Goal: Task Accomplishment & Management: Use online tool/utility

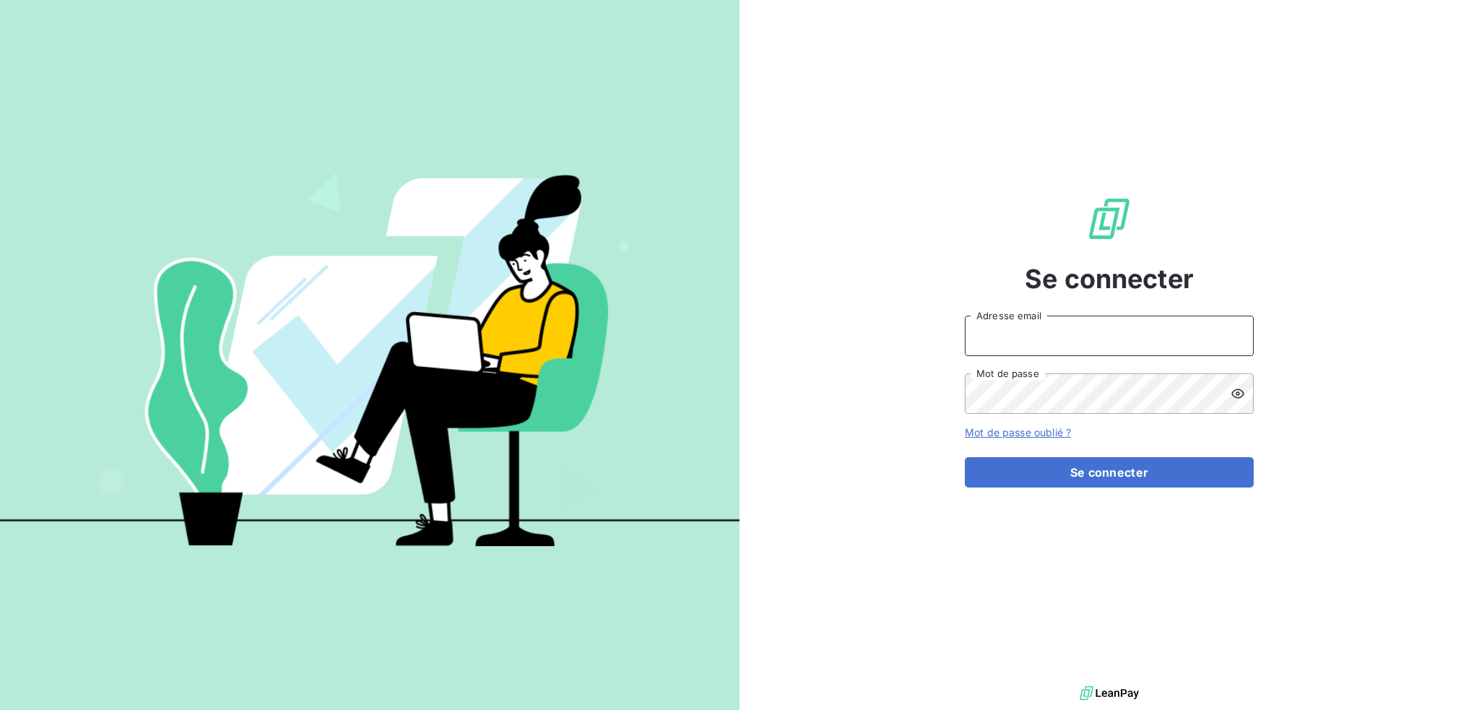
click at [1070, 339] on input "Adresse email" at bounding box center [1109, 336] width 289 height 40
type input "[EMAIL_ADDRESS][DOMAIN_NAME]"
click at [965, 457] on button "Se connecter" at bounding box center [1109, 472] width 289 height 30
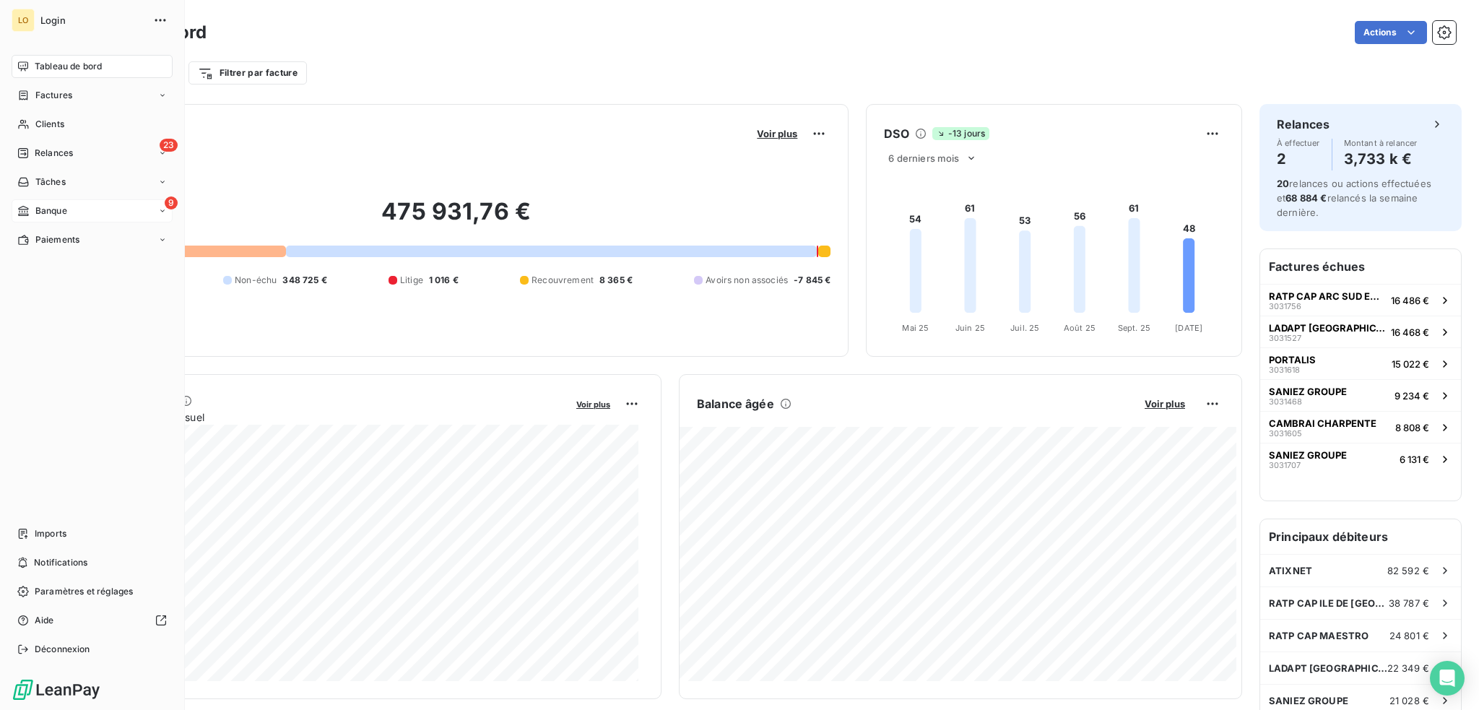
click at [56, 207] on span "Banque" at bounding box center [51, 210] width 32 height 13
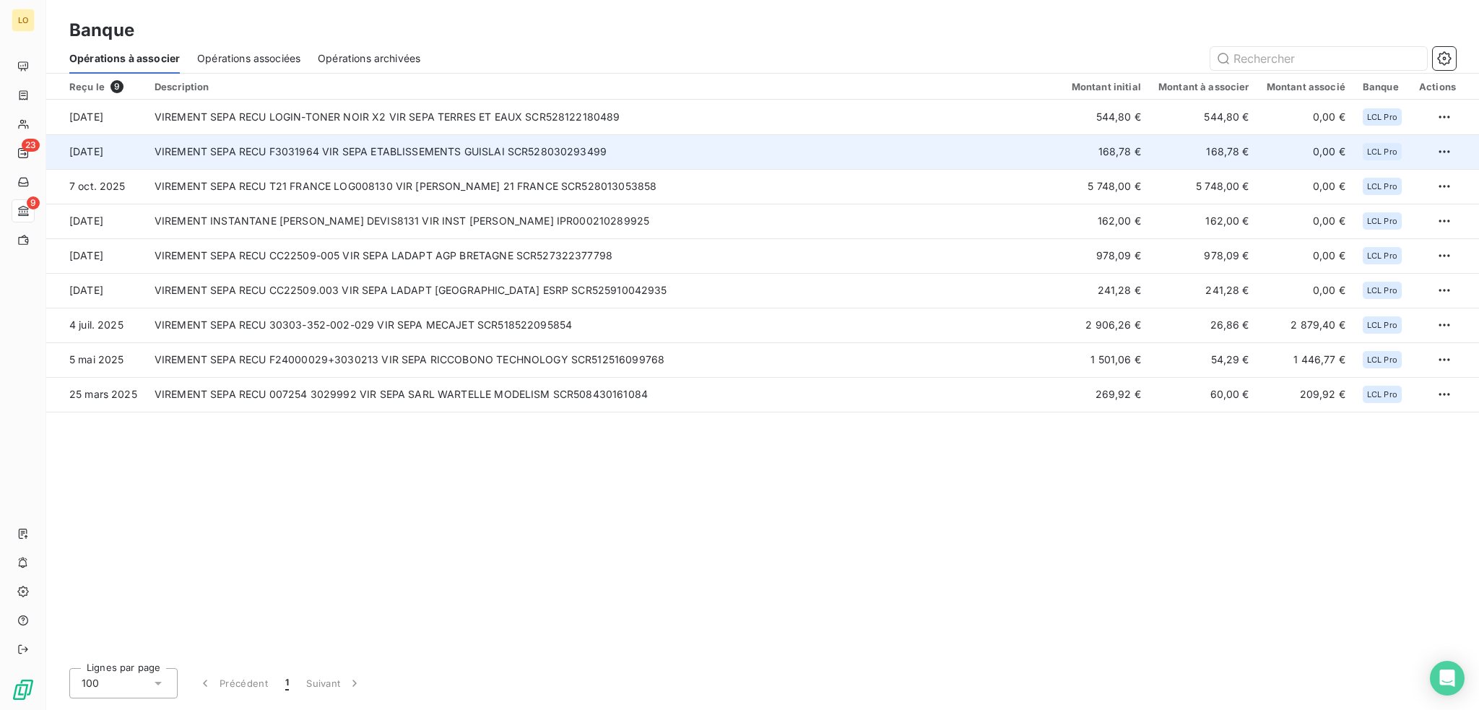
click at [684, 152] on td "VIREMENT SEPA RECU F3031964 VIR SEPA ETABLISSEMENTS GUISLAI SCR528030293499" at bounding box center [604, 151] width 917 height 35
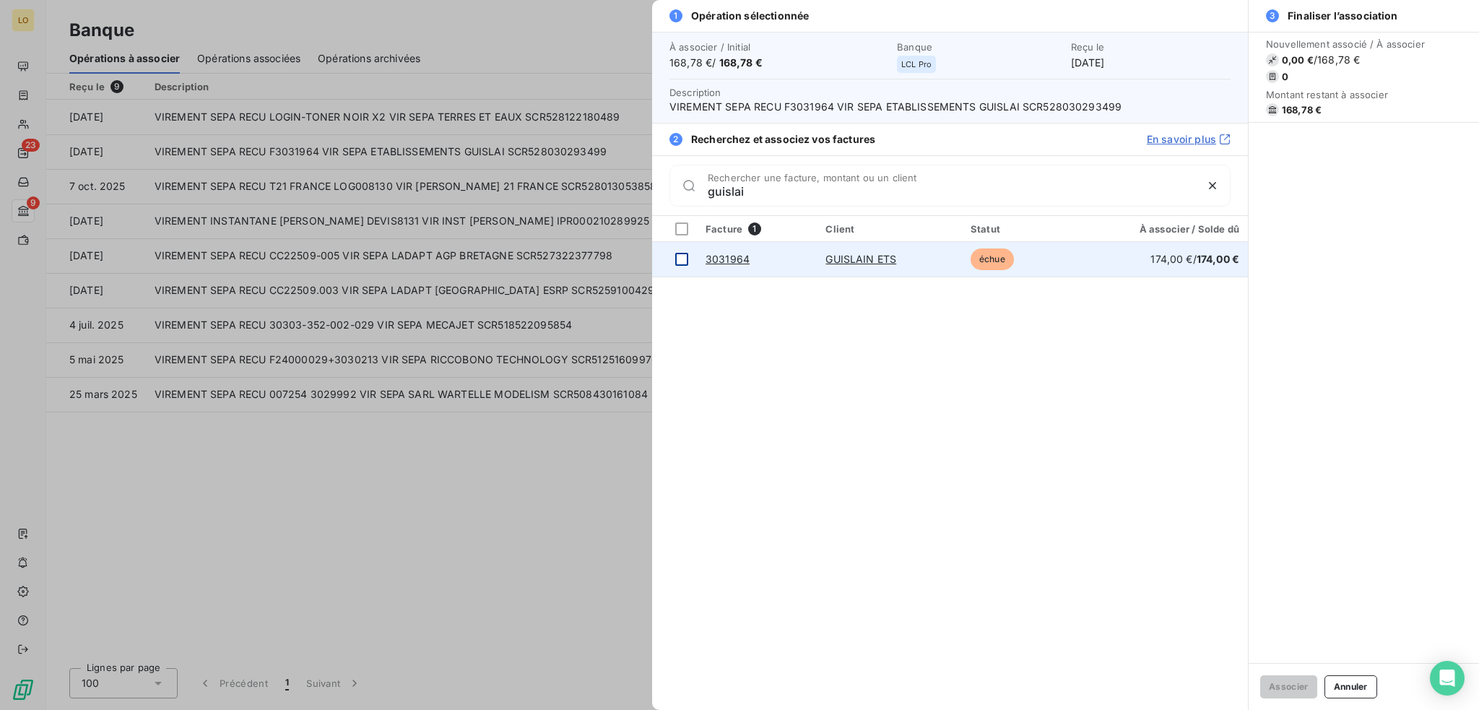
type input "guislai"
click at [688, 254] on div at bounding box center [681, 259] width 13 height 13
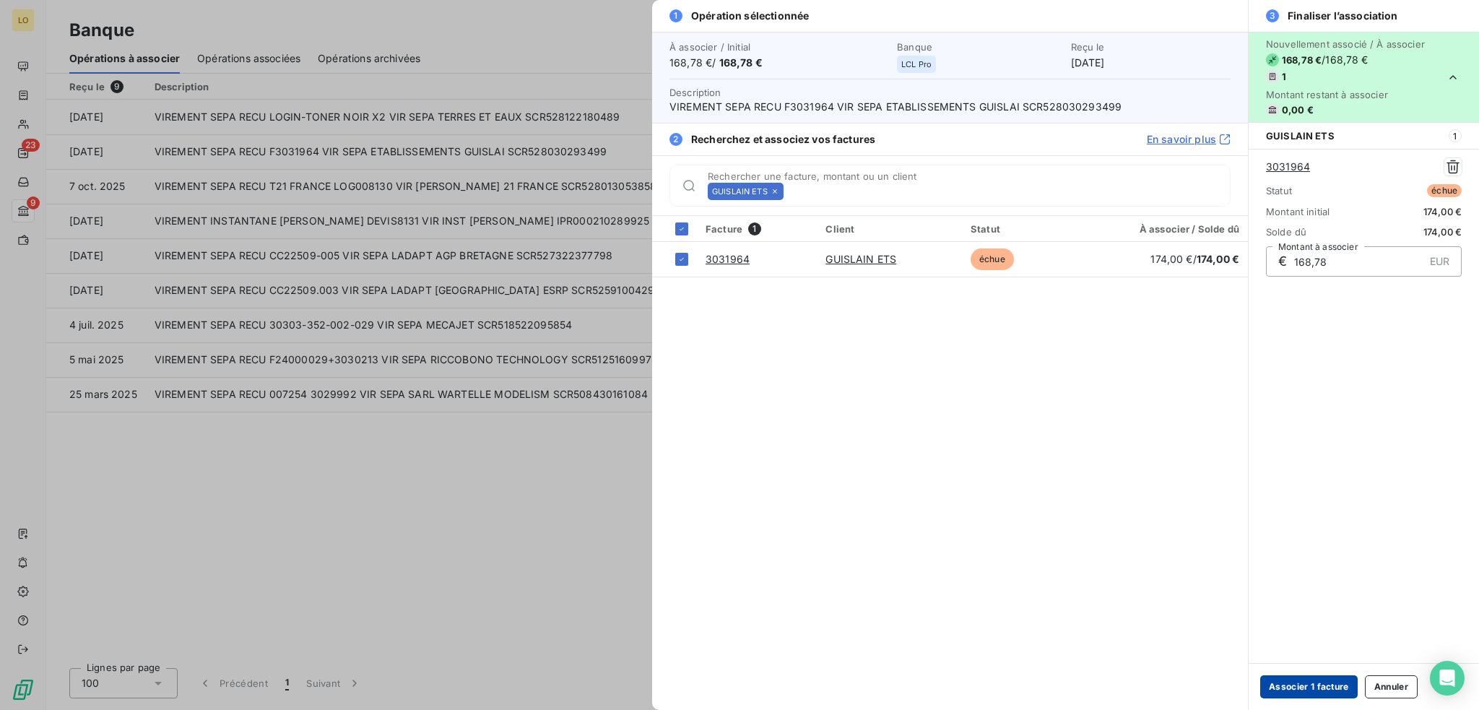
click at [1332, 681] on button "Associer 1 facture" at bounding box center [1309, 686] width 98 height 23
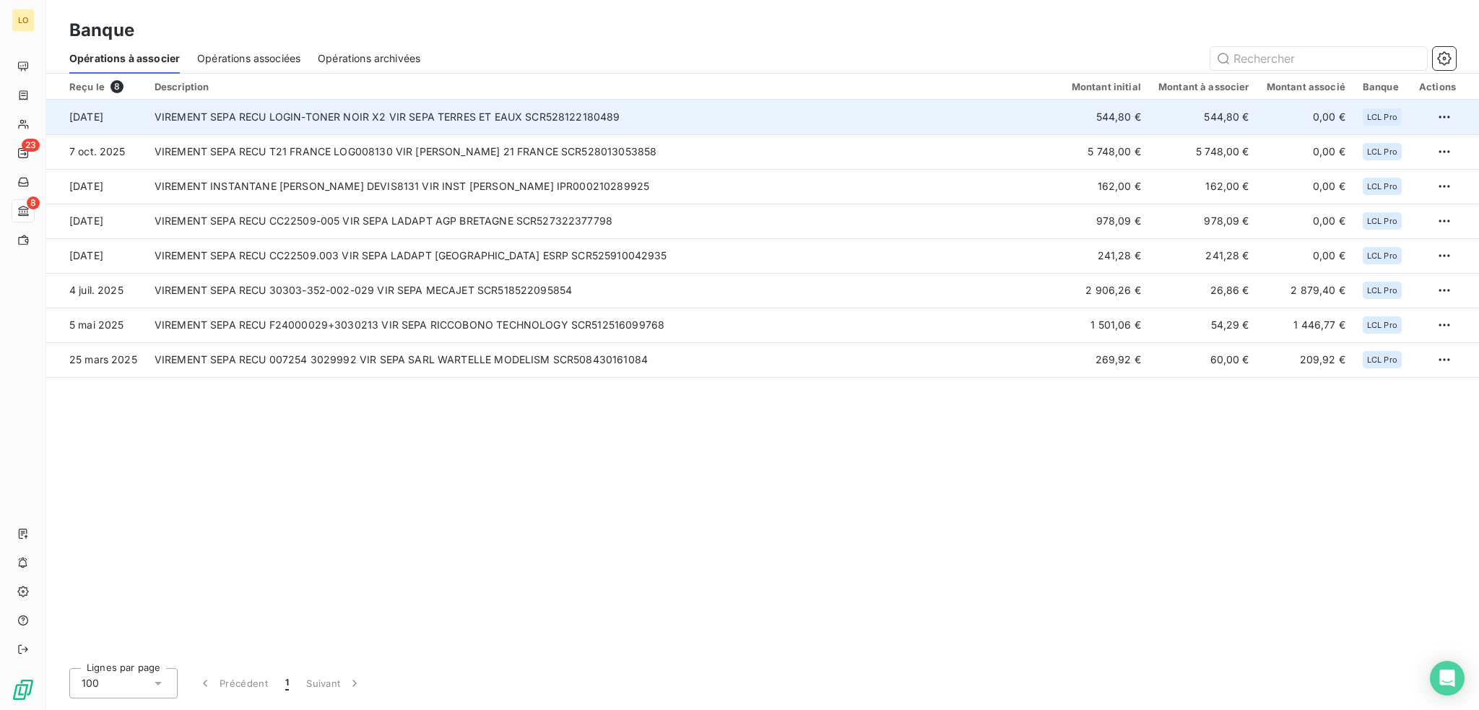
click at [1153, 118] on td "544,80 €" at bounding box center [1204, 117] width 108 height 35
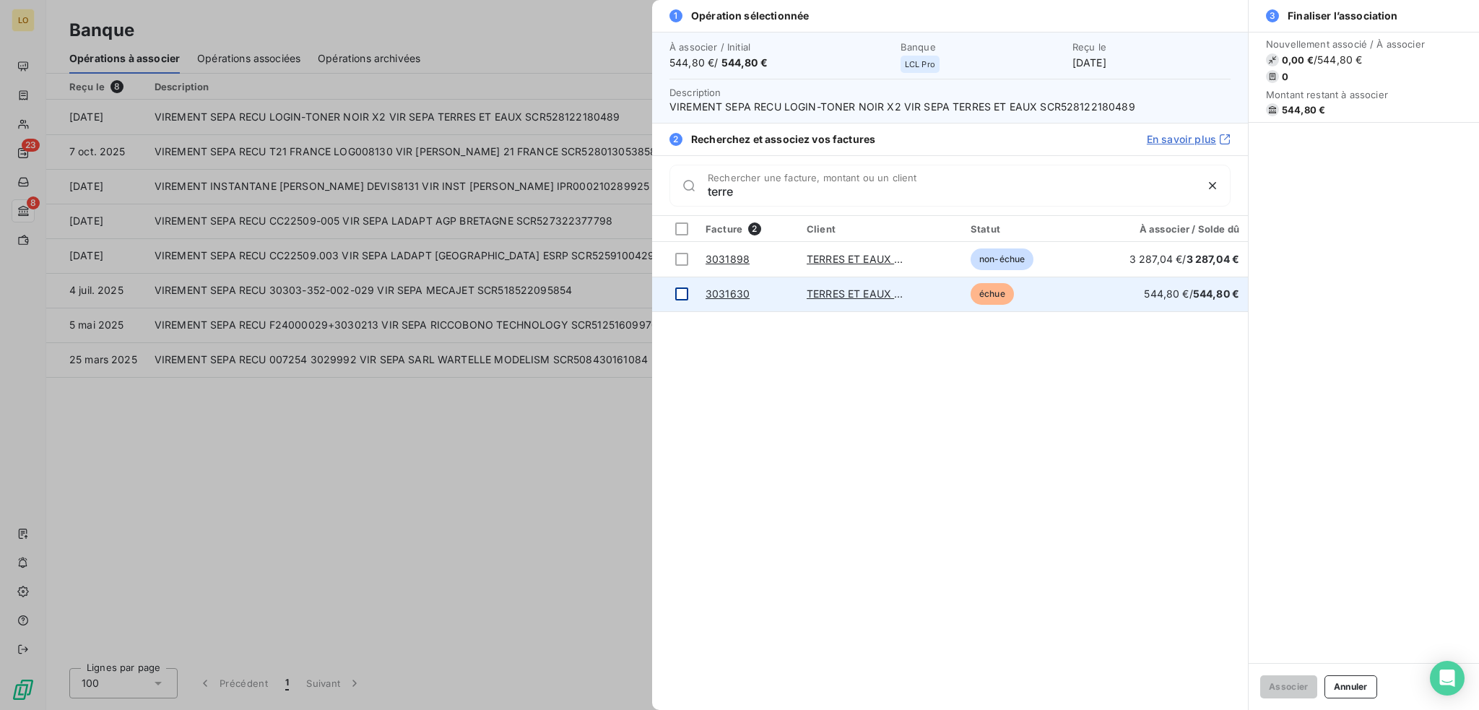
type input "terre"
click at [682, 291] on div at bounding box center [681, 293] width 13 height 13
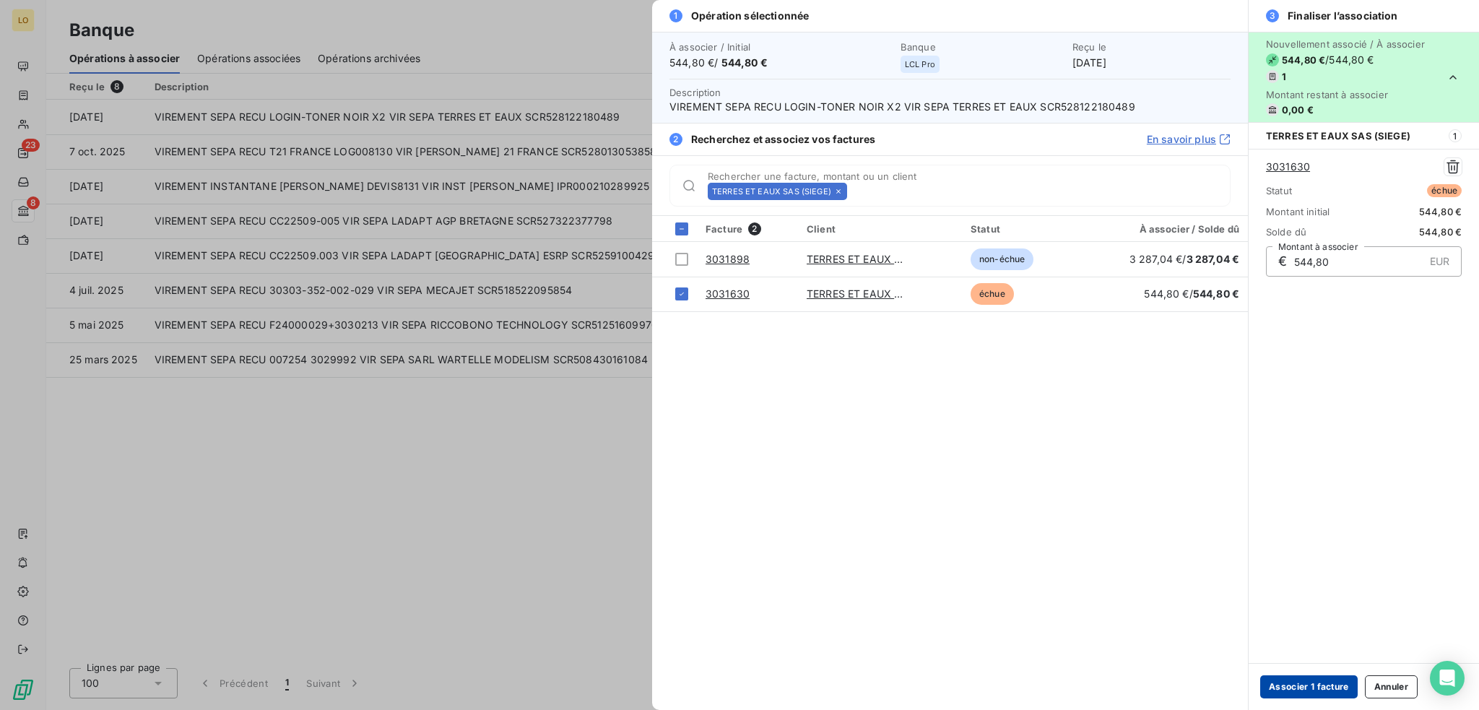
click at [1312, 687] on button "Associer 1 facture" at bounding box center [1309, 686] width 98 height 23
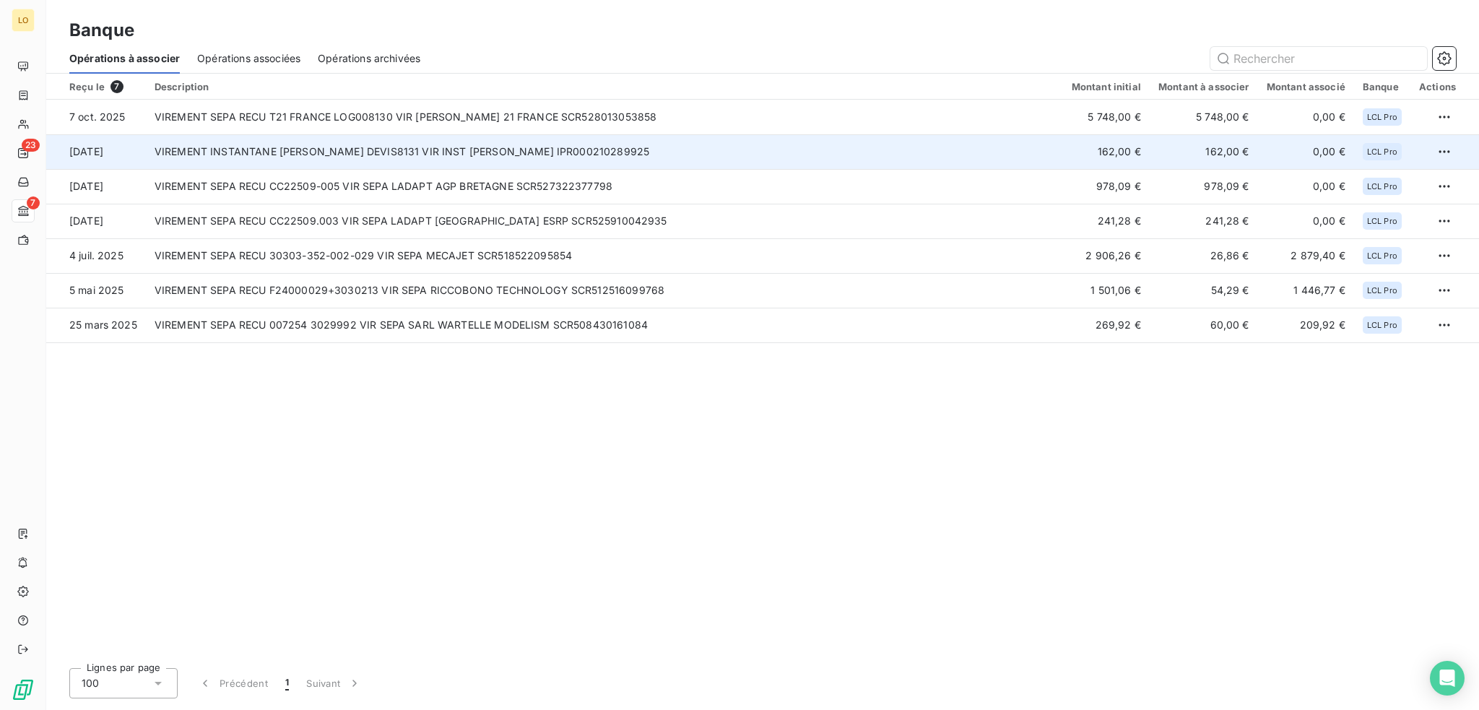
click at [620, 160] on td "VIREMENT INSTANTANE [PERSON_NAME] DEVIS8131 VIR INST [PERSON_NAME] IPR000210289…" at bounding box center [604, 151] width 917 height 35
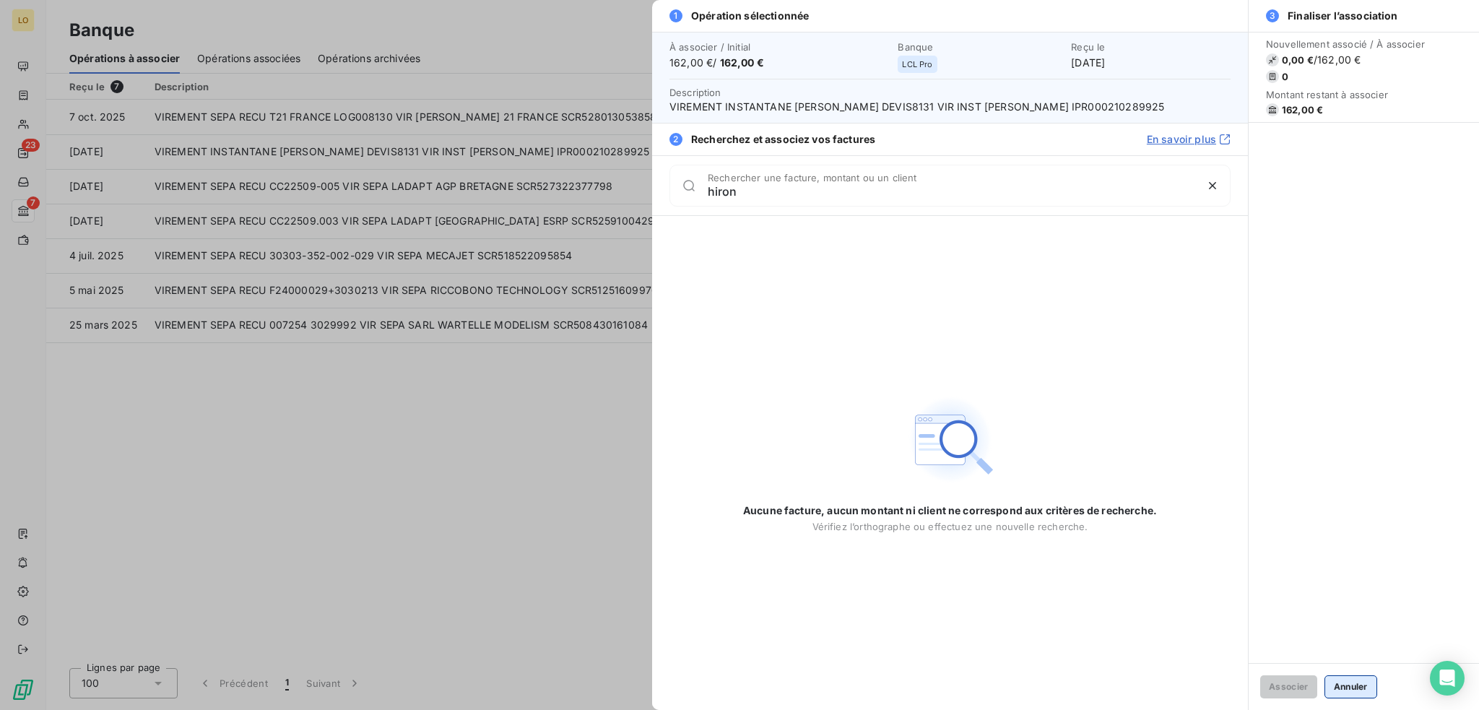
type input "hiron"
click at [1354, 687] on button "Annuler" at bounding box center [1351, 686] width 53 height 23
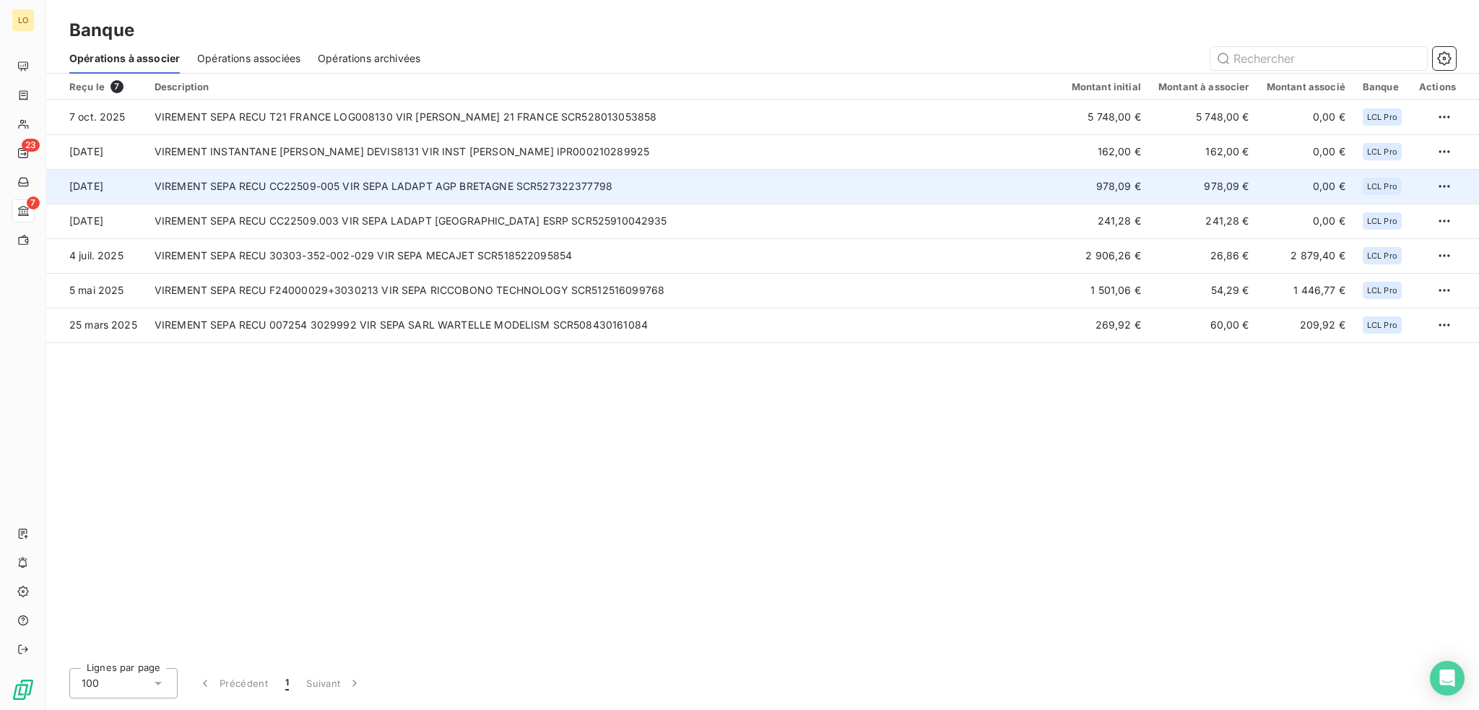
click at [539, 181] on td "VIREMENT SEPA RECU CC22509-005 VIR SEPA LADAPT AGP BRETAGNE SCR527322377798" at bounding box center [604, 186] width 917 height 35
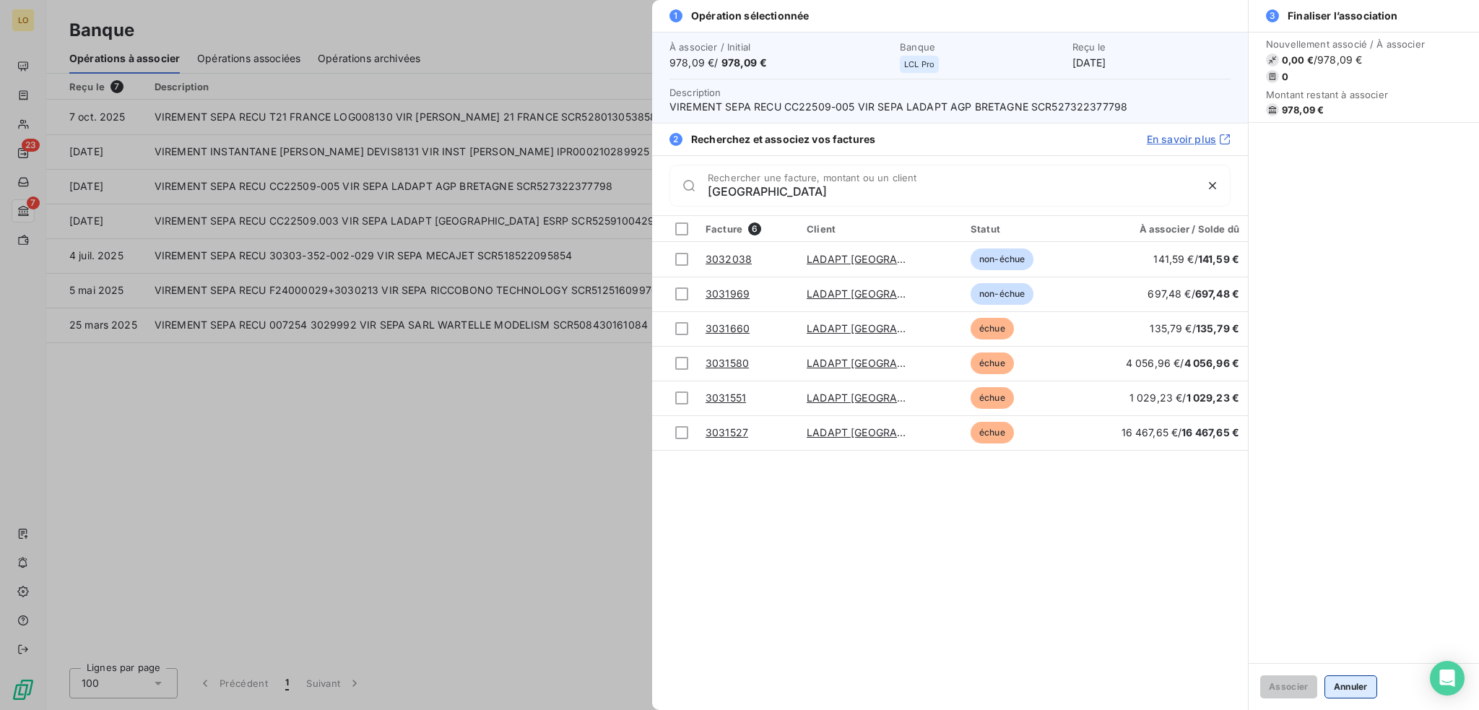
type input "rouen"
click at [1361, 687] on button "Annuler" at bounding box center [1351, 686] width 53 height 23
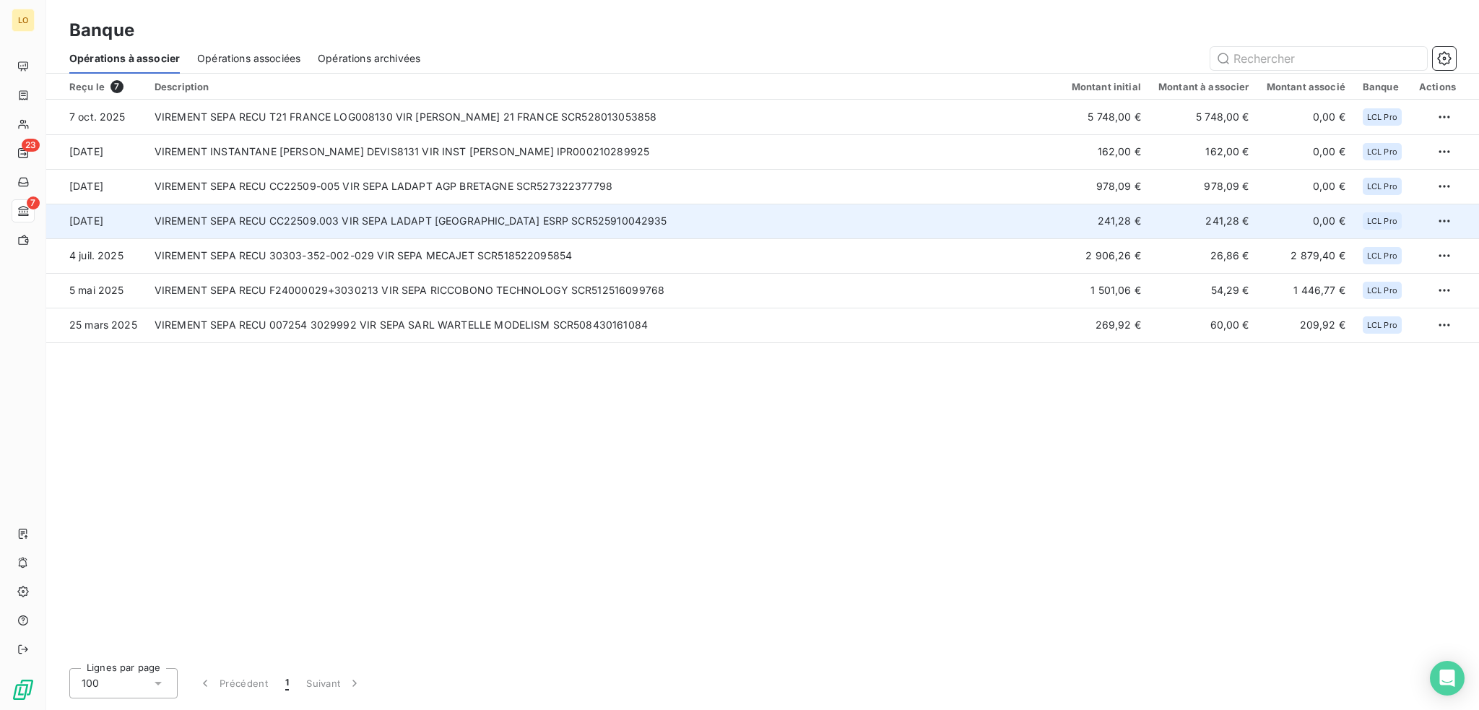
click at [536, 225] on td "VIREMENT SEPA RECU CC22509.003 VIR SEPA LADAPT [GEOGRAPHIC_DATA] ESRP SCR525910…" at bounding box center [604, 221] width 917 height 35
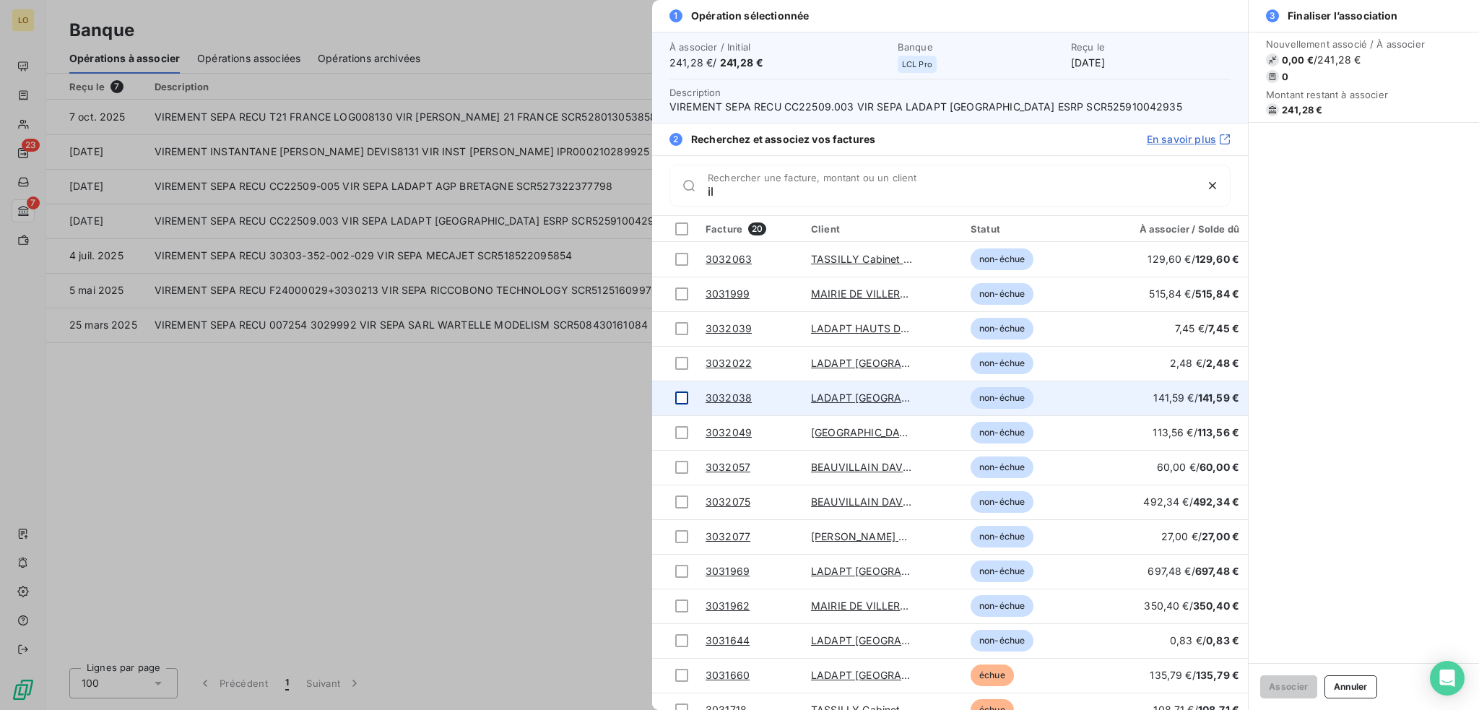
type input "i"
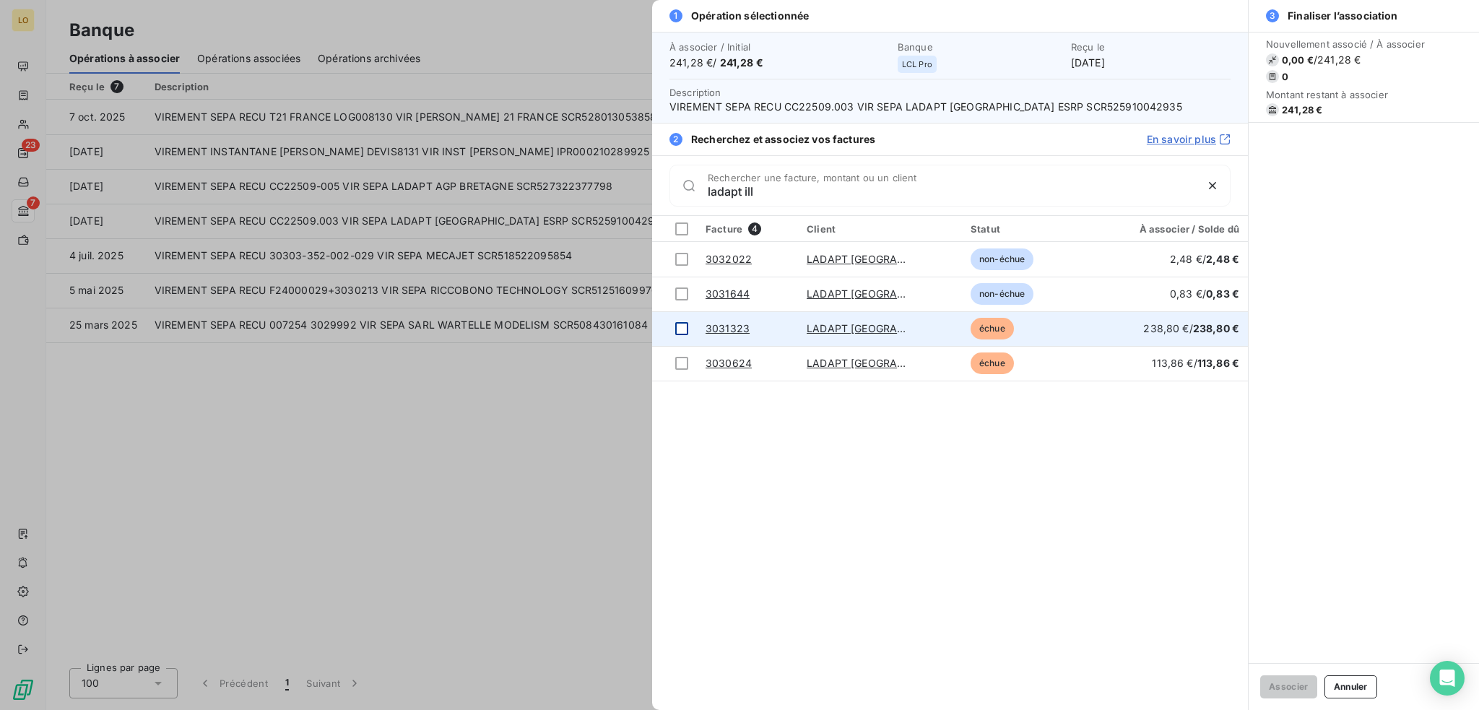
type input "ladapt ill"
click at [685, 329] on div at bounding box center [681, 328] width 13 height 13
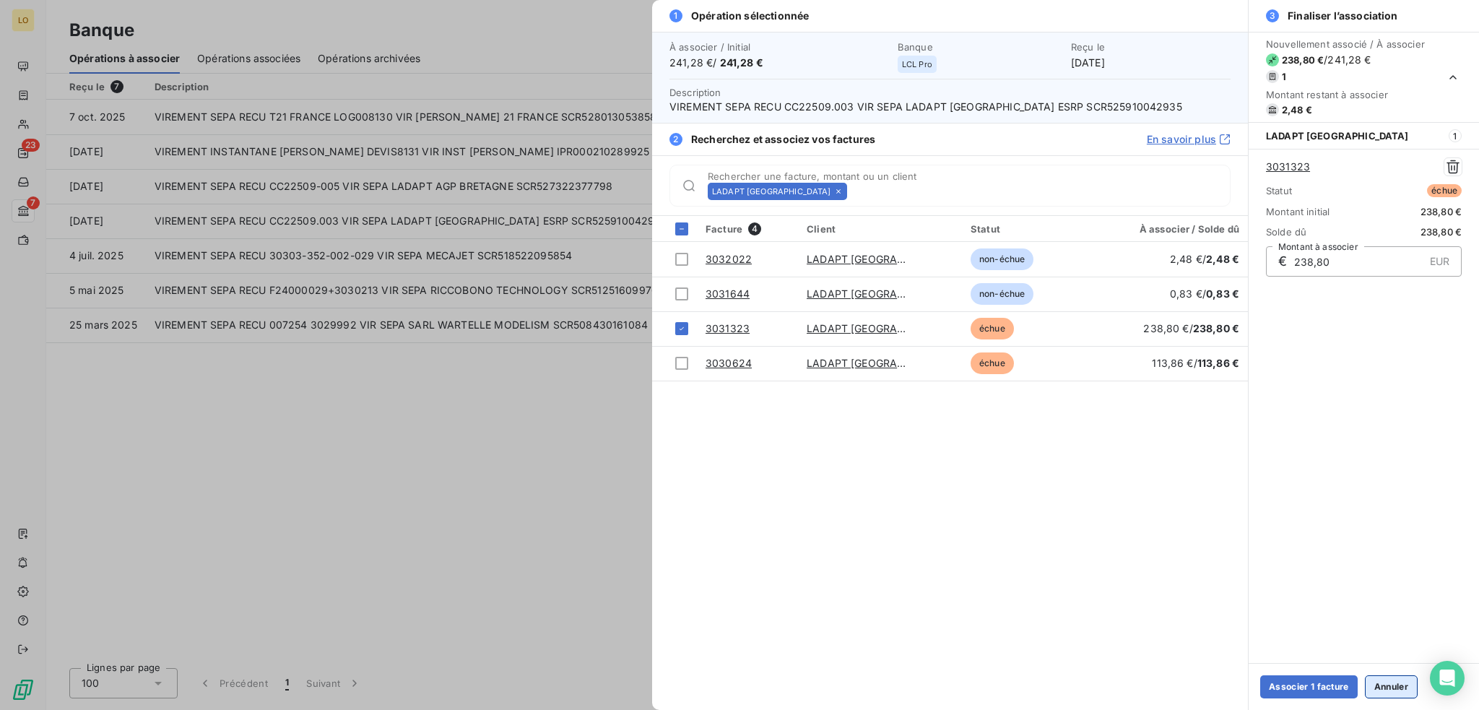
click at [1385, 688] on button "Annuler" at bounding box center [1391, 686] width 53 height 23
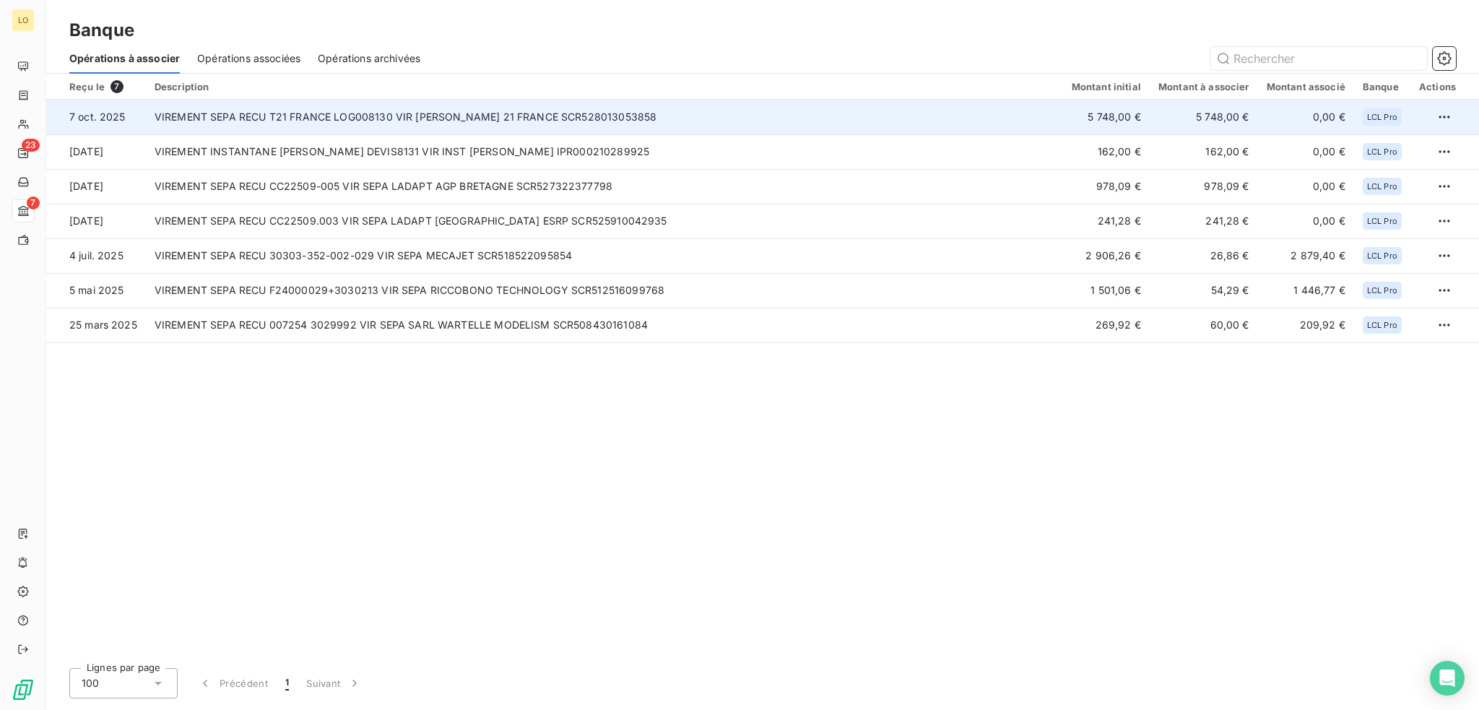
click at [524, 118] on td "VIREMENT SEPA RECU T21 FRANCE LOG008130 VIR [PERSON_NAME] 21 FRANCE SCR52801305…" at bounding box center [604, 117] width 917 height 35
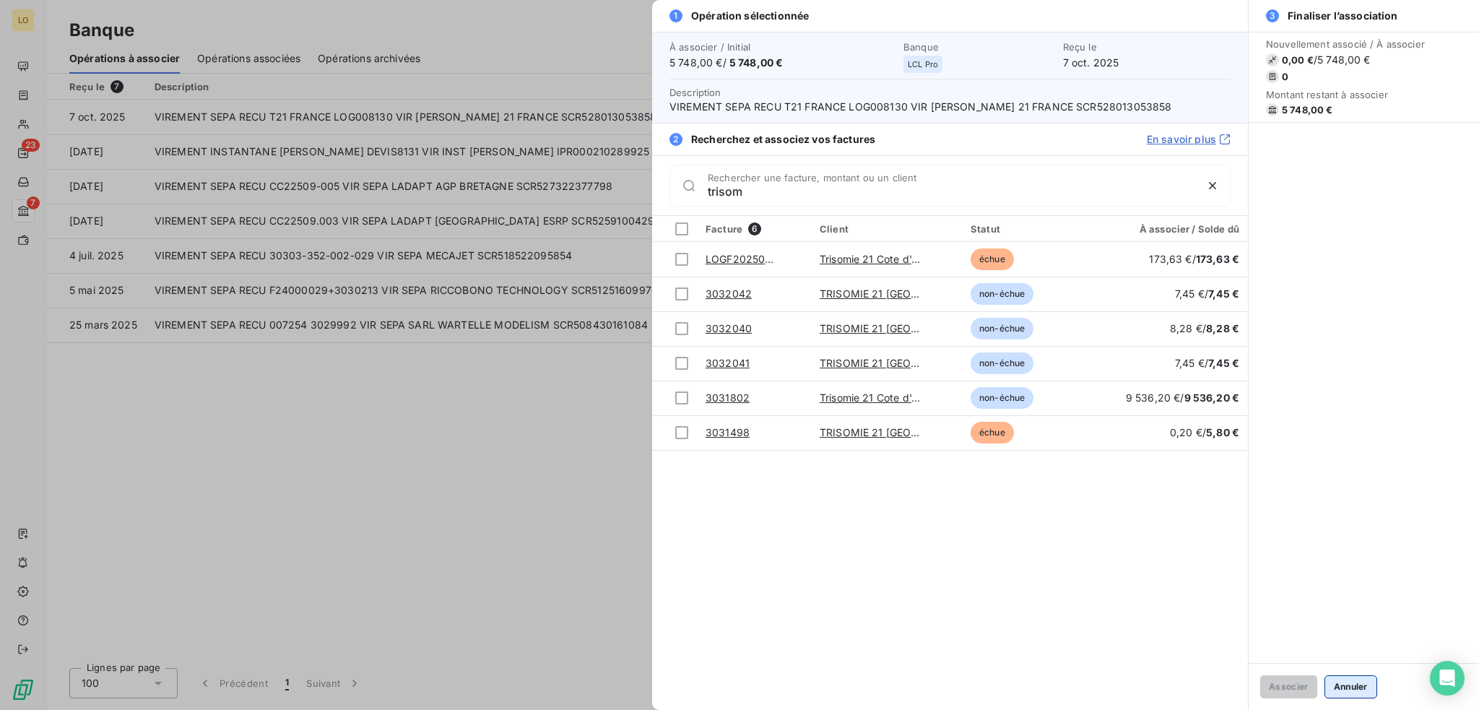
type input "trisom"
click at [1353, 690] on button "Annuler" at bounding box center [1351, 686] width 53 height 23
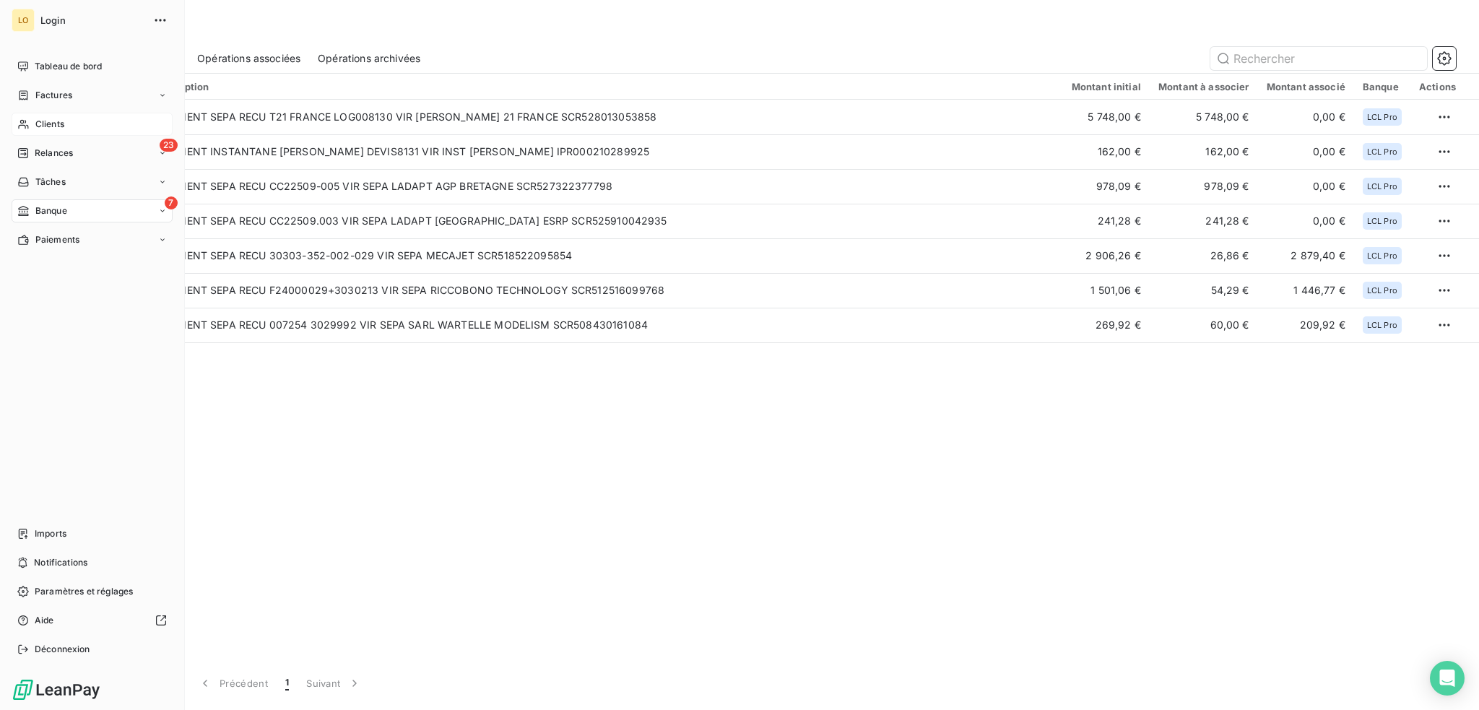
click at [52, 124] on span "Clients" at bounding box center [49, 124] width 29 height 13
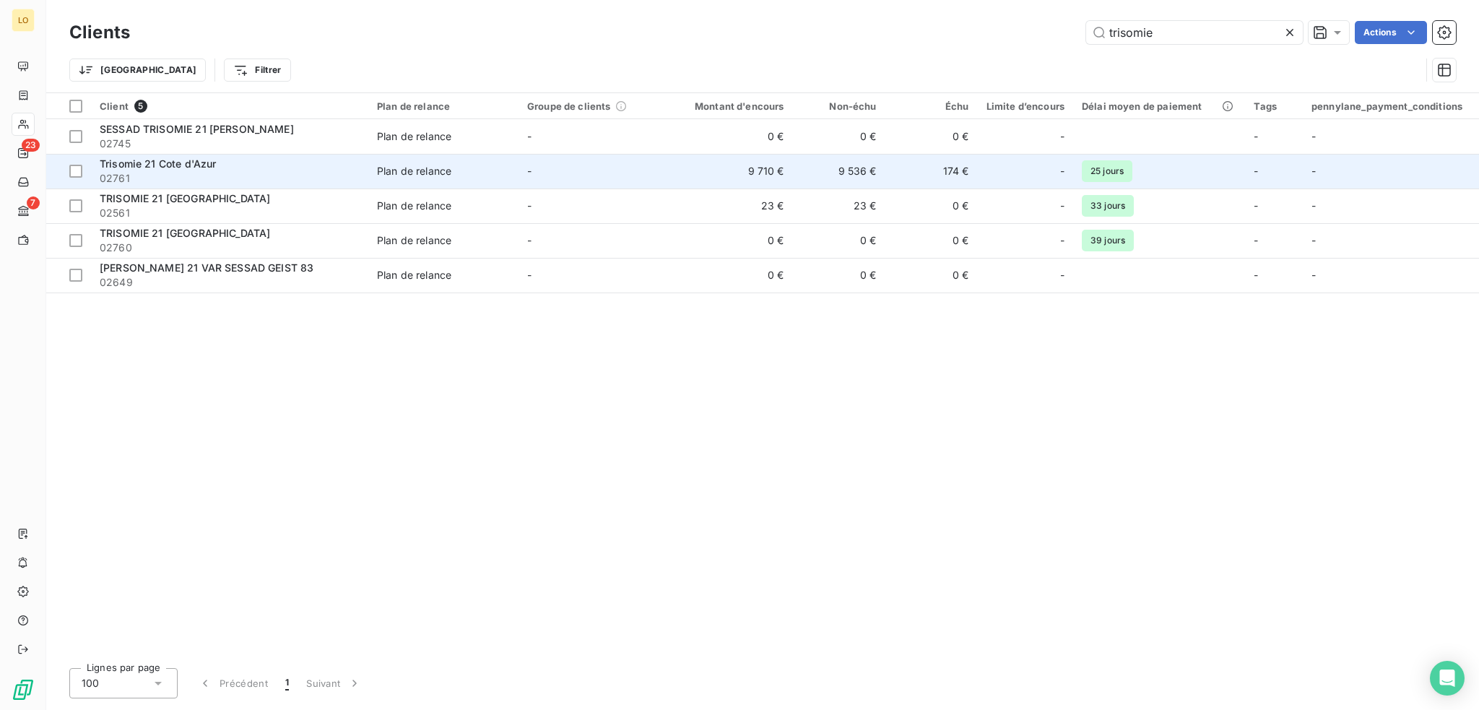
type input "trisomie"
click at [479, 164] on span "Plan de relance" at bounding box center [443, 171] width 133 height 14
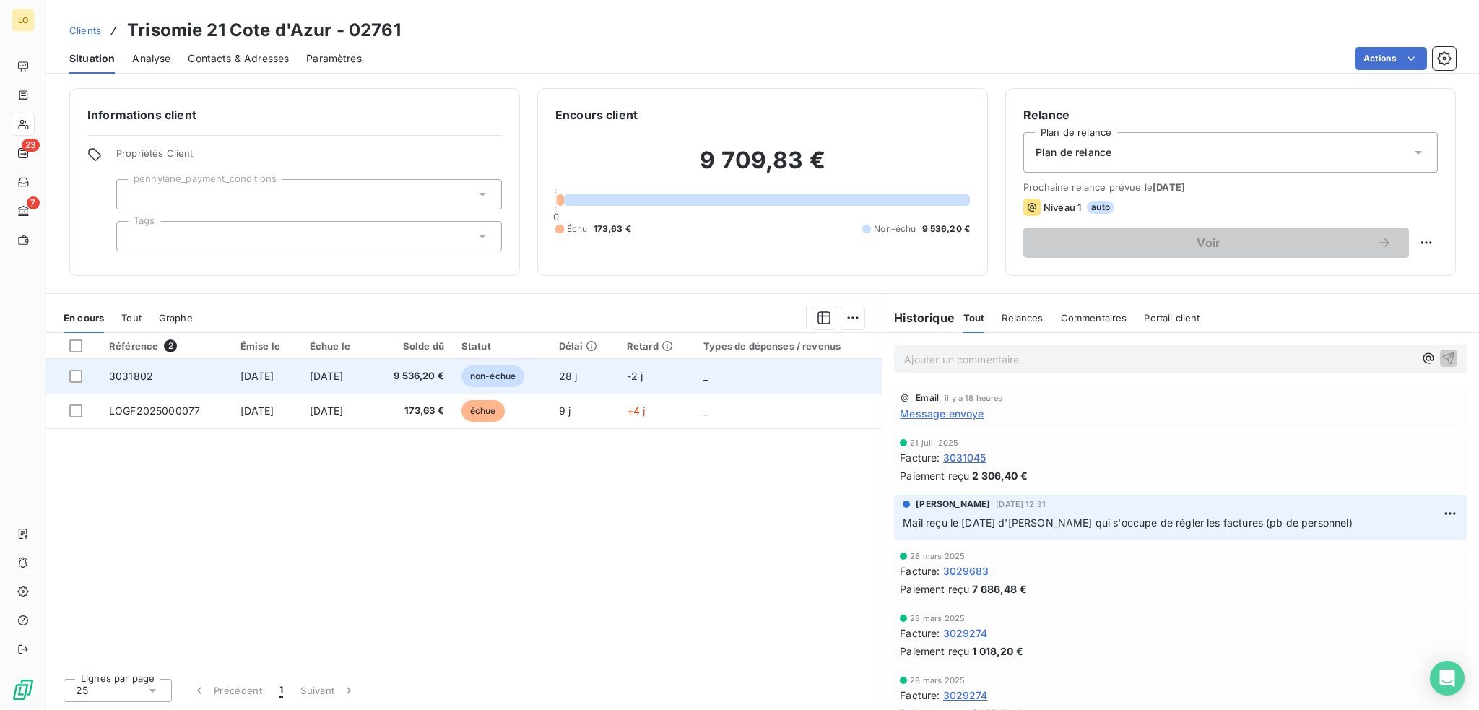
click at [524, 376] on span "non-échue" at bounding box center [493, 376] width 63 height 22
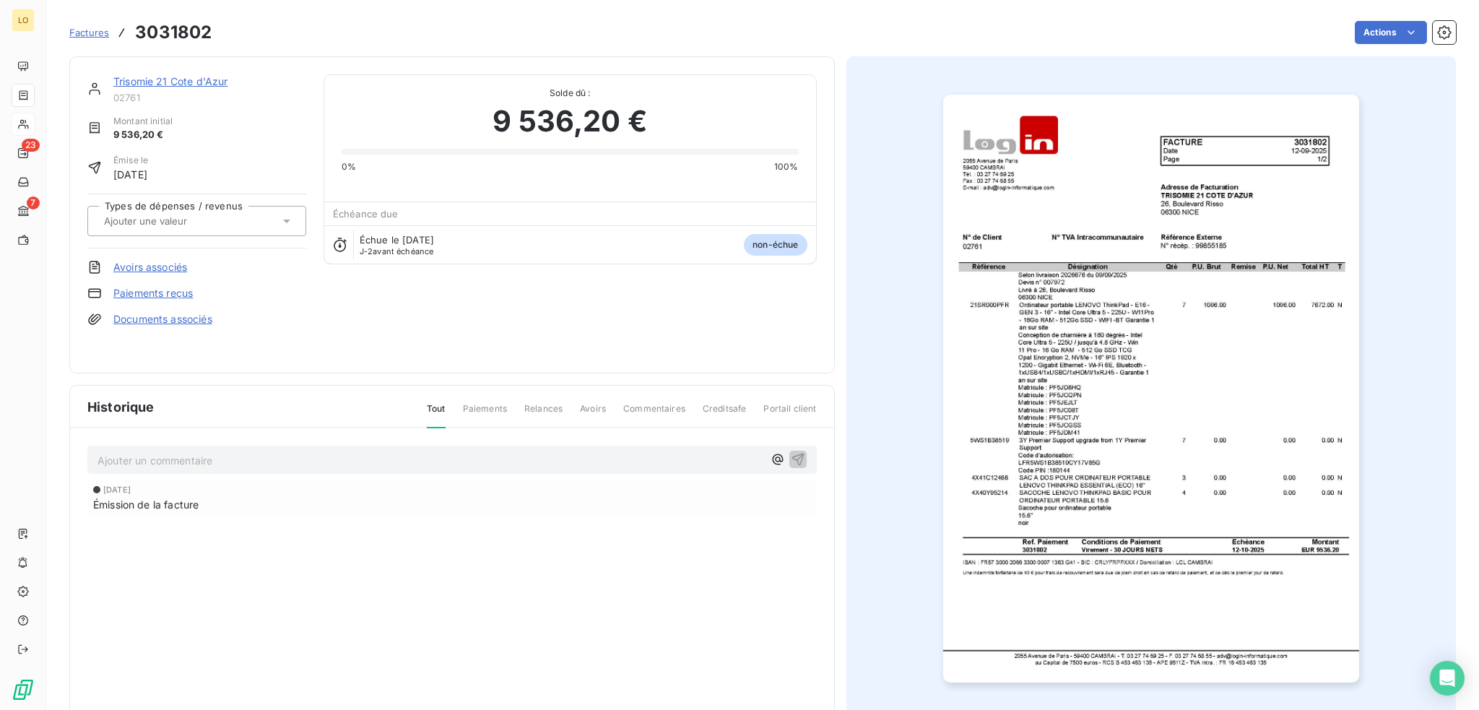
scroll to position [35, 0]
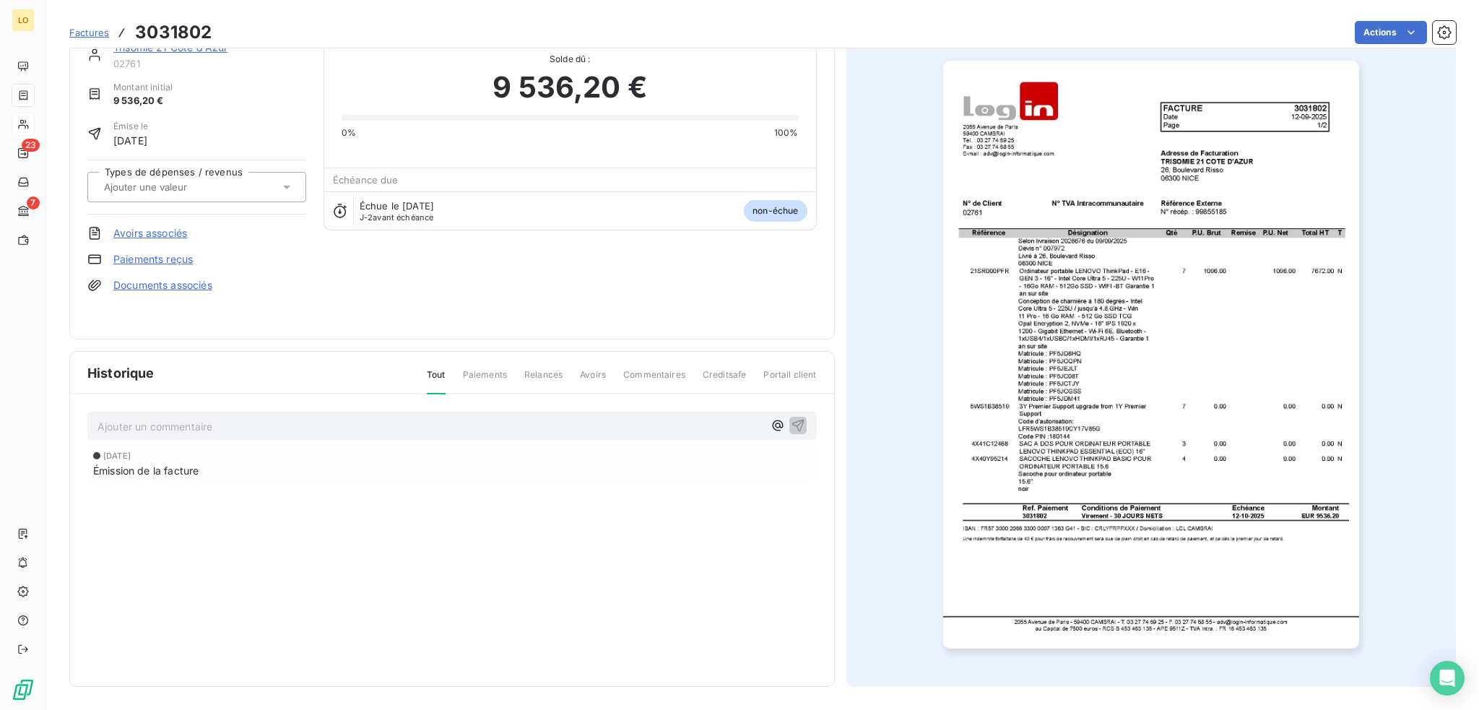
click at [1239, 475] on img "button" at bounding box center [1151, 355] width 416 height 588
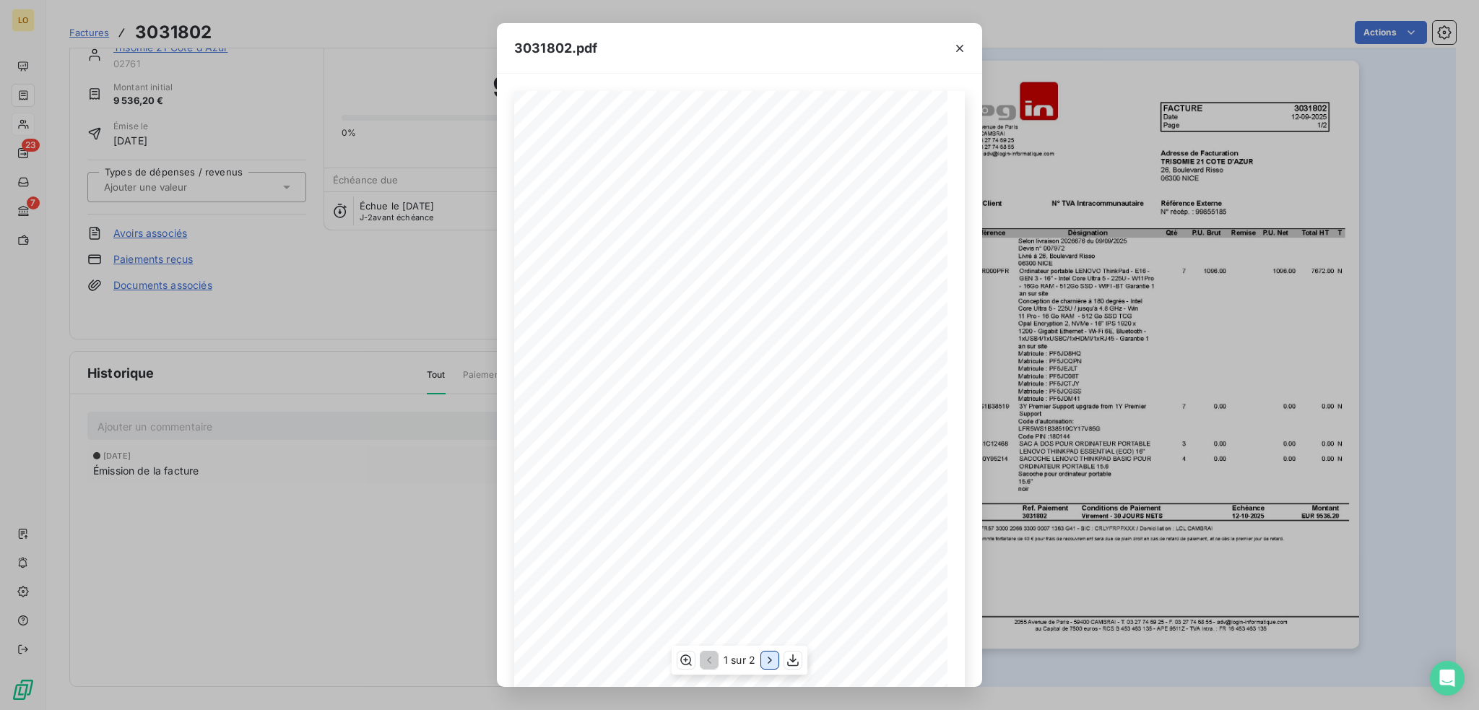
click at [768, 657] on icon "button" at bounding box center [770, 660] width 4 height 7
click at [956, 47] on icon "button" at bounding box center [960, 48] width 14 height 14
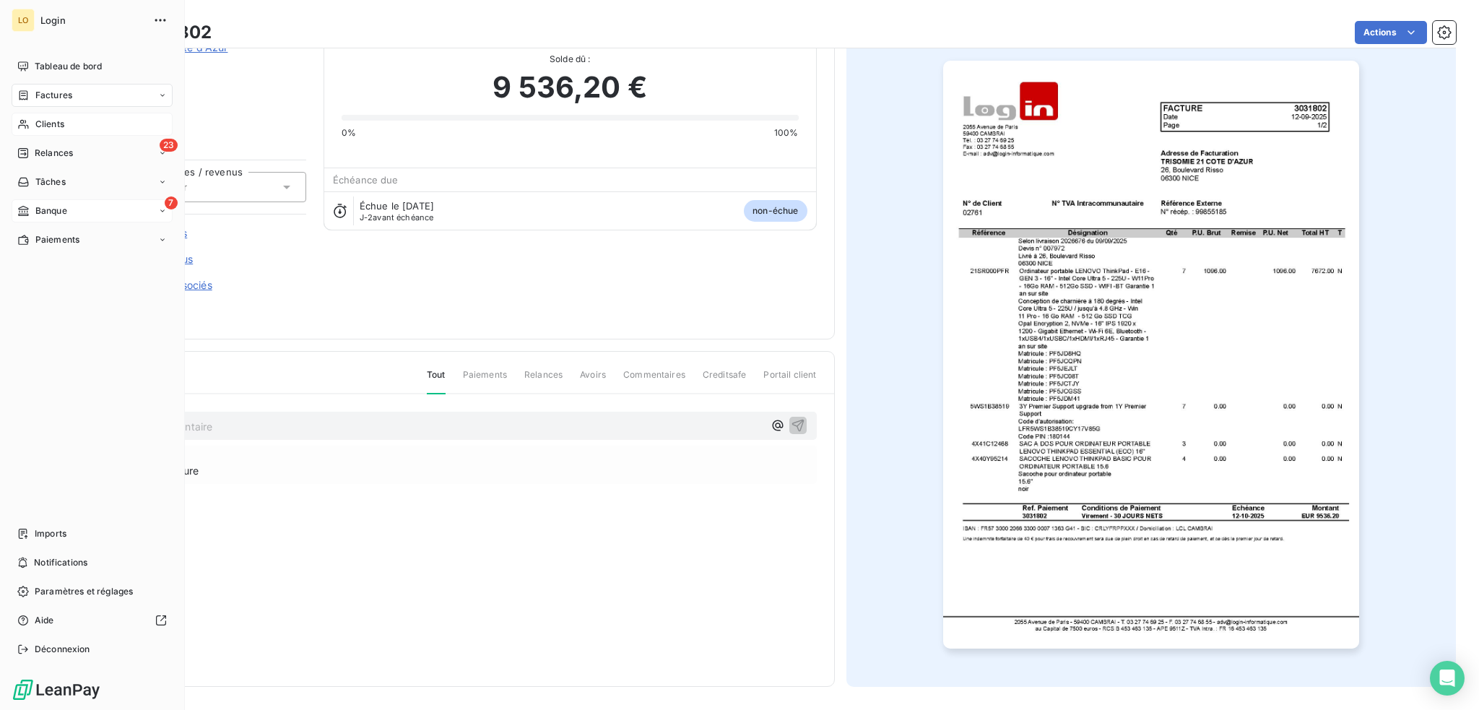
click at [61, 206] on span "Banque" at bounding box center [51, 210] width 32 height 13
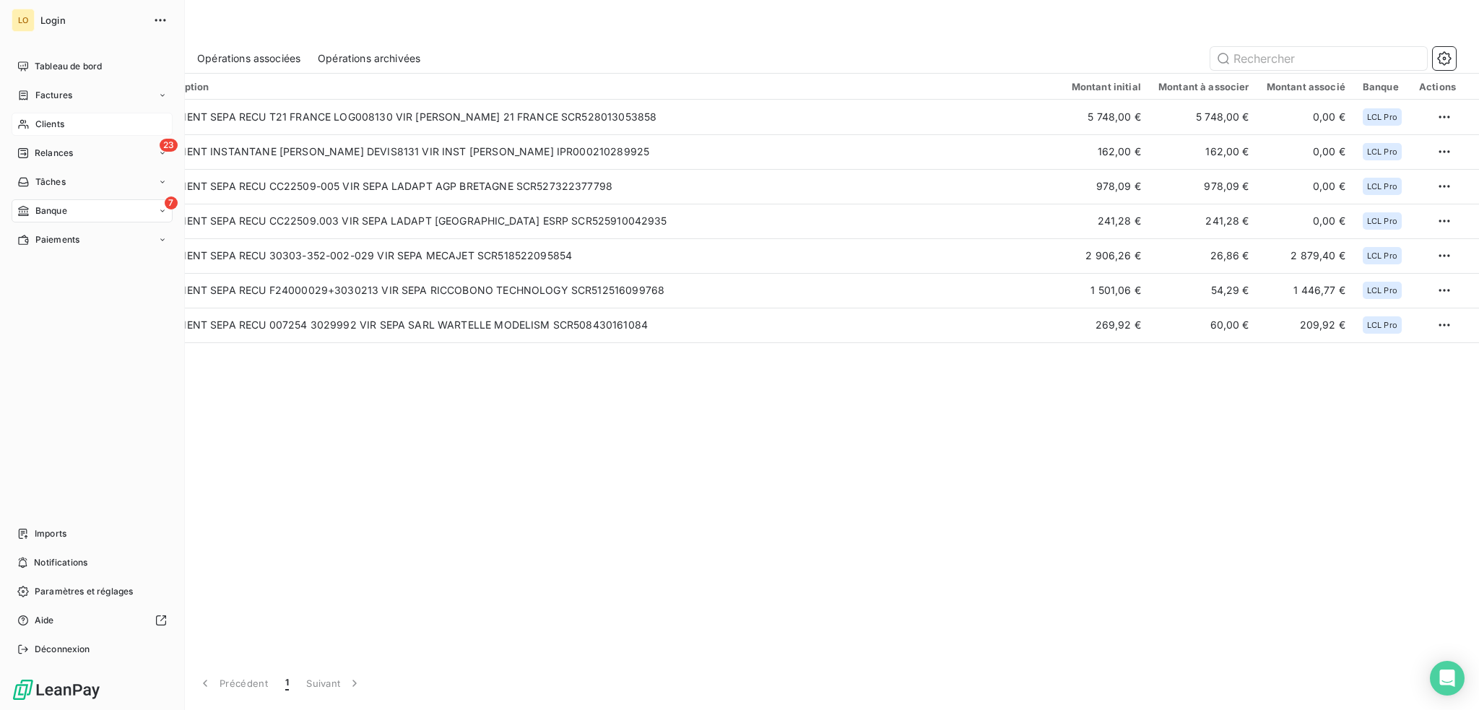
click at [61, 116] on div "Clients" at bounding box center [92, 124] width 161 height 23
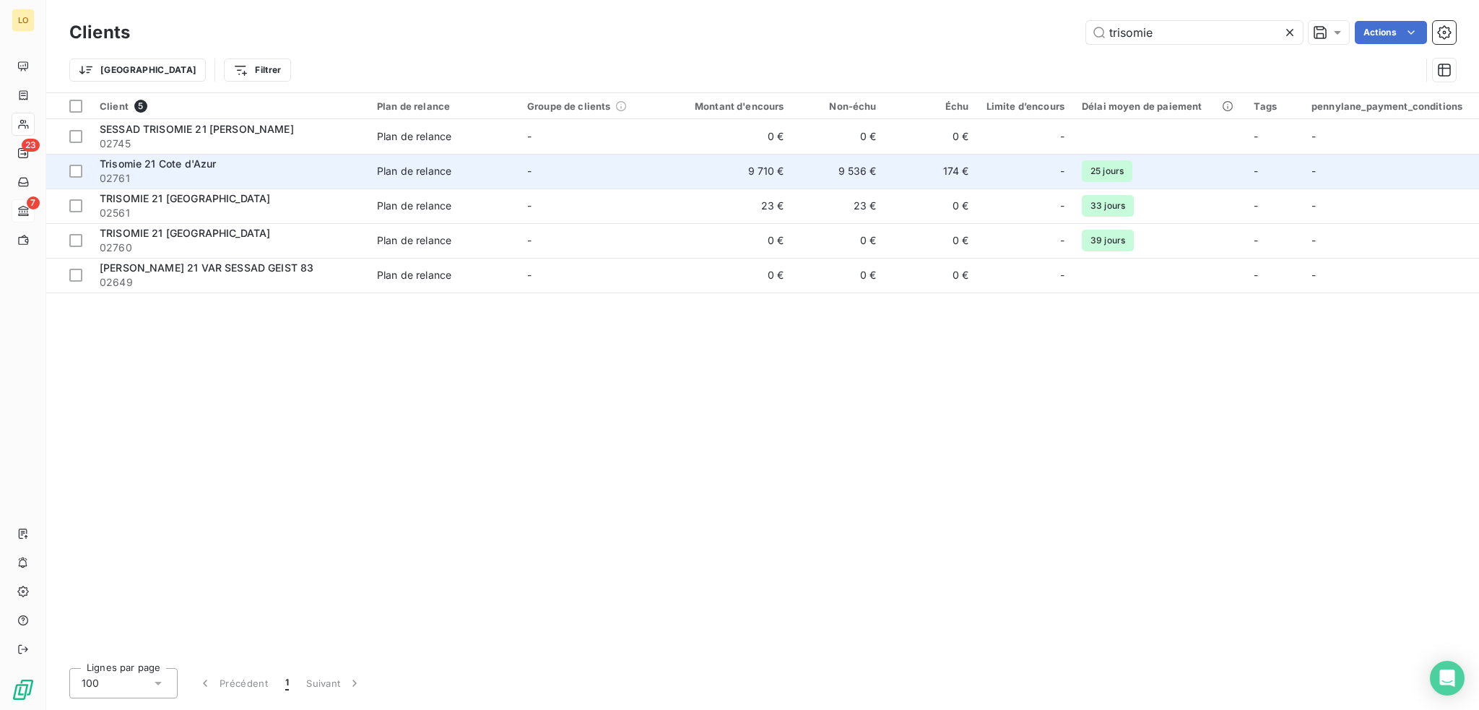
click at [750, 174] on td "9 710 €" at bounding box center [731, 171] width 124 height 35
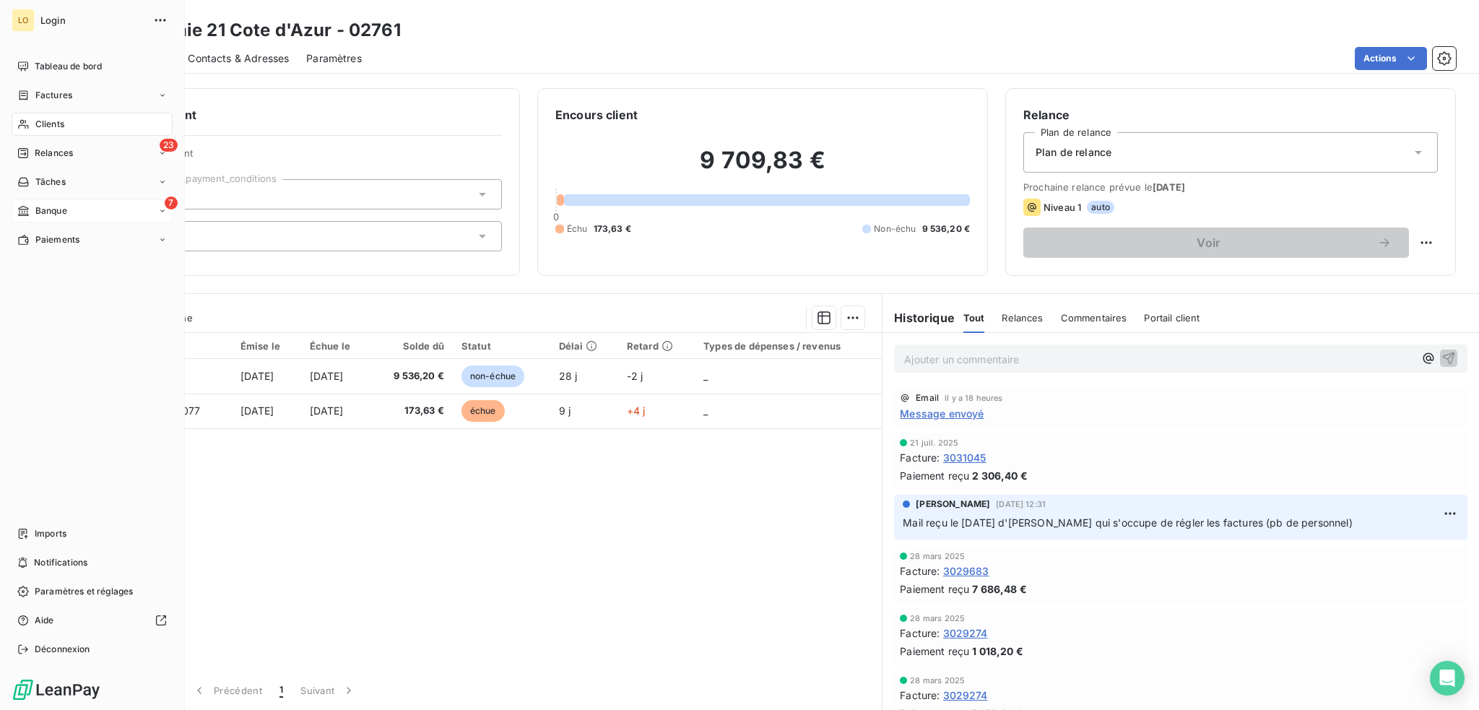
click at [59, 202] on div "7 Banque" at bounding box center [92, 210] width 161 height 23
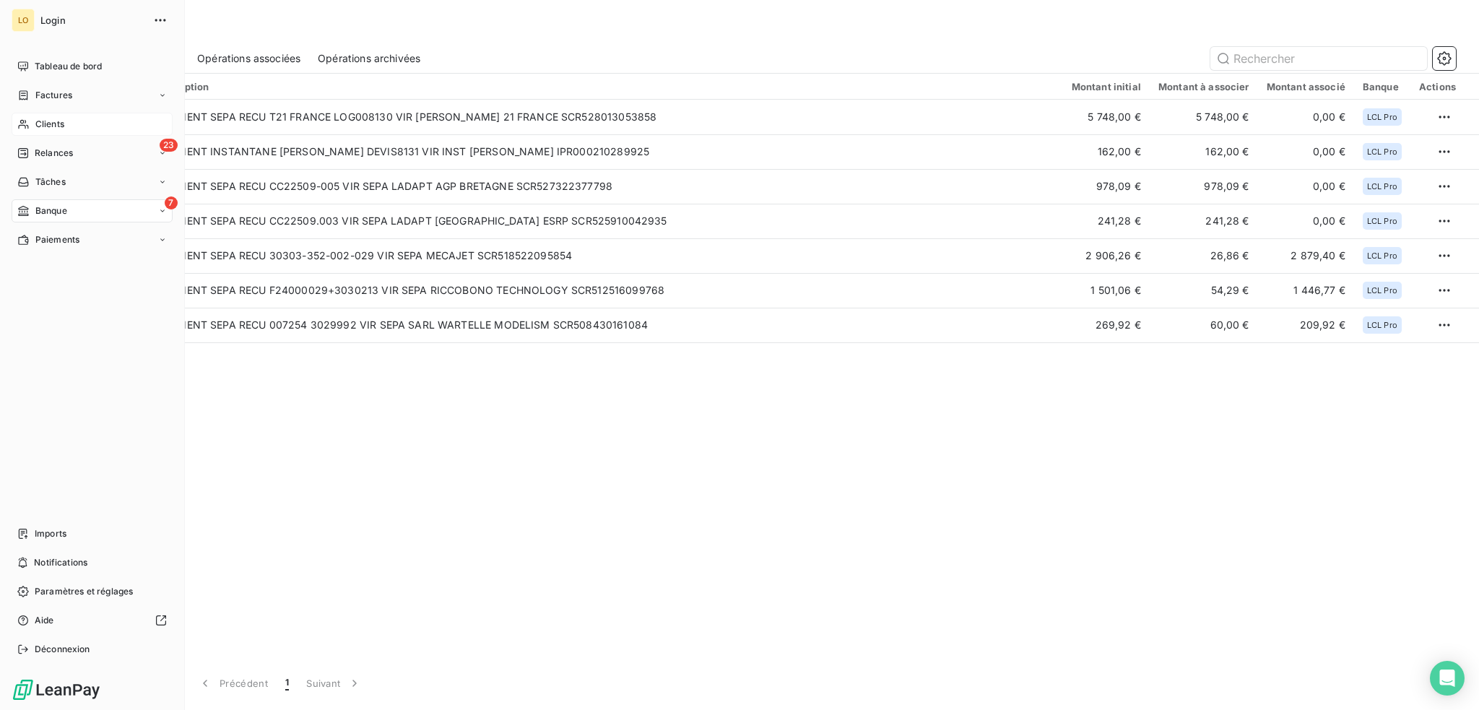
click at [45, 120] on span "Clients" at bounding box center [49, 124] width 29 height 13
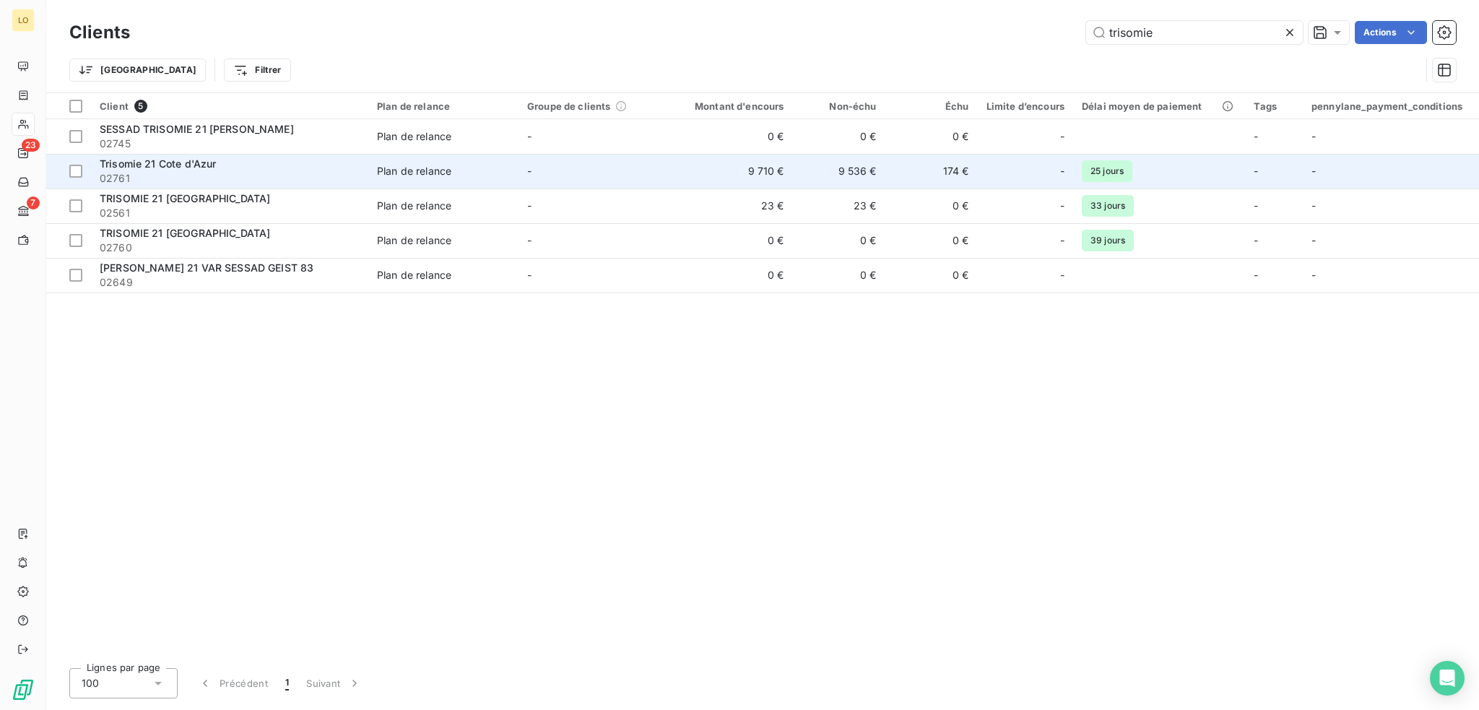
click at [303, 164] on div "Trisomie 21 Cote d'Azur" at bounding box center [230, 164] width 260 height 14
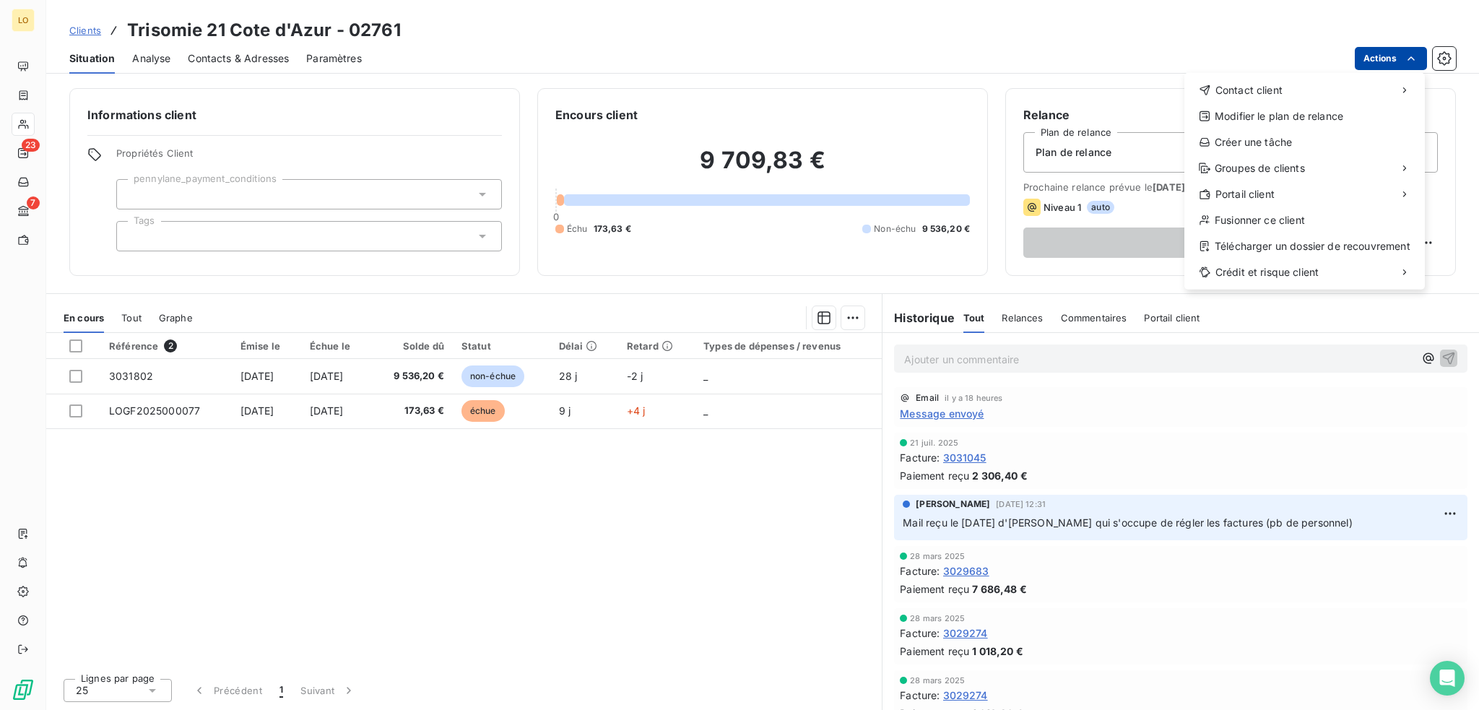
click at [1373, 54] on html "LO 23 7 Clients Trisomie 21 Cote d'Azur - 02761 Situation Analyse Contacts & Ad…" at bounding box center [739, 355] width 1479 height 710
click at [1078, 96] on div "Envoyer un email" at bounding box center [1077, 96] width 194 height 23
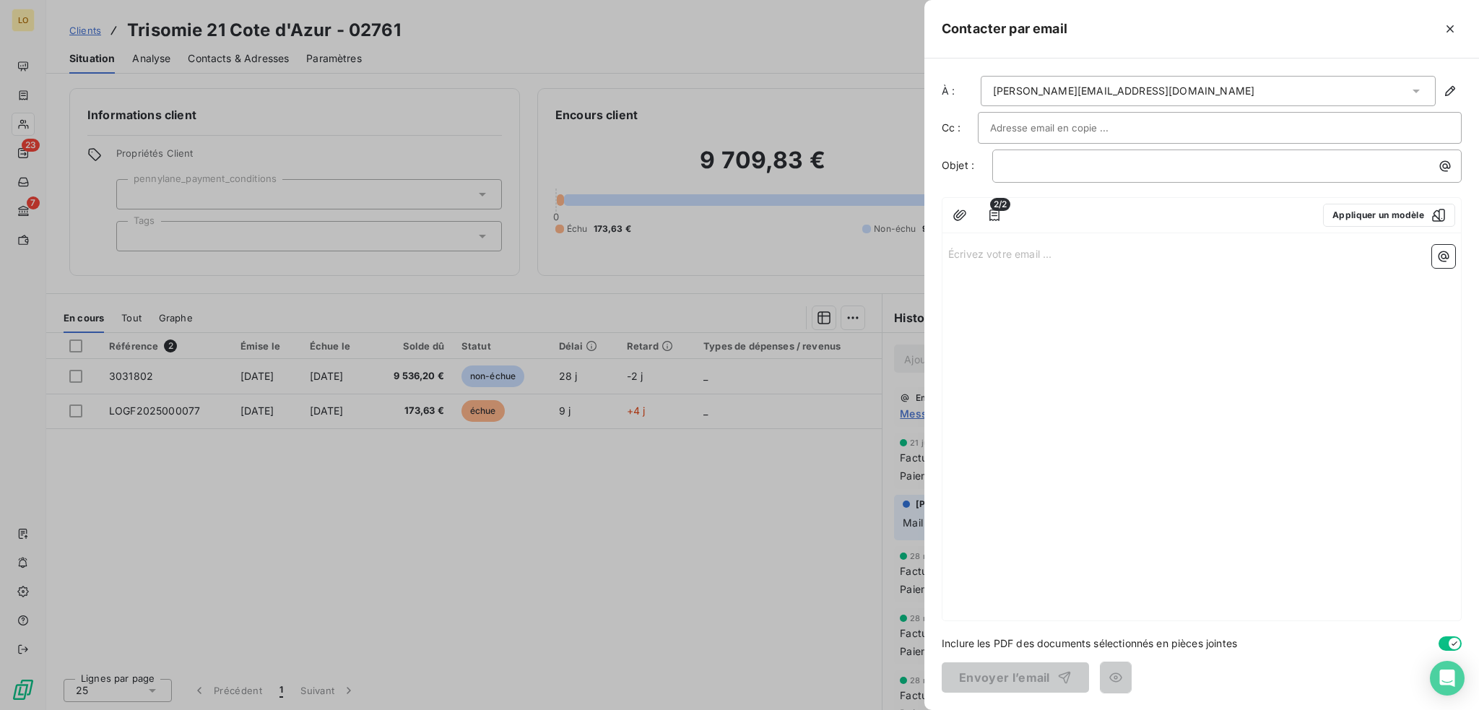
click at [1056, 129] on input "text" at bounding box center [1067, 128] width 155 height 22
click at [1057, 168] on p "﻿" at bounding box center [1231, 165] width 452 height 17
click at [1444, 256] on icon "button" at bounding box center [1444, 256] width 11 height 11
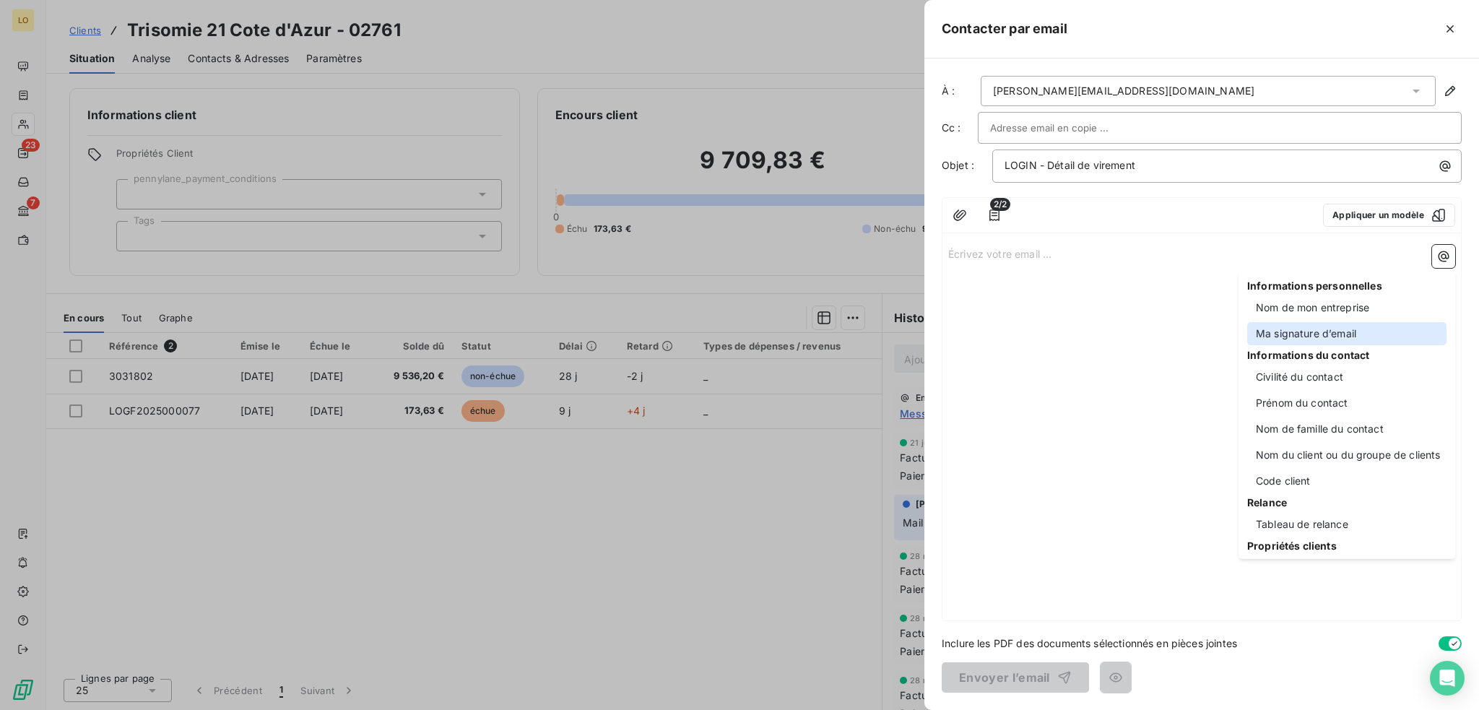
click at [1348, 332] on div "Ma signature d’email" at bounding box center [1346, 333] width 199 height 23
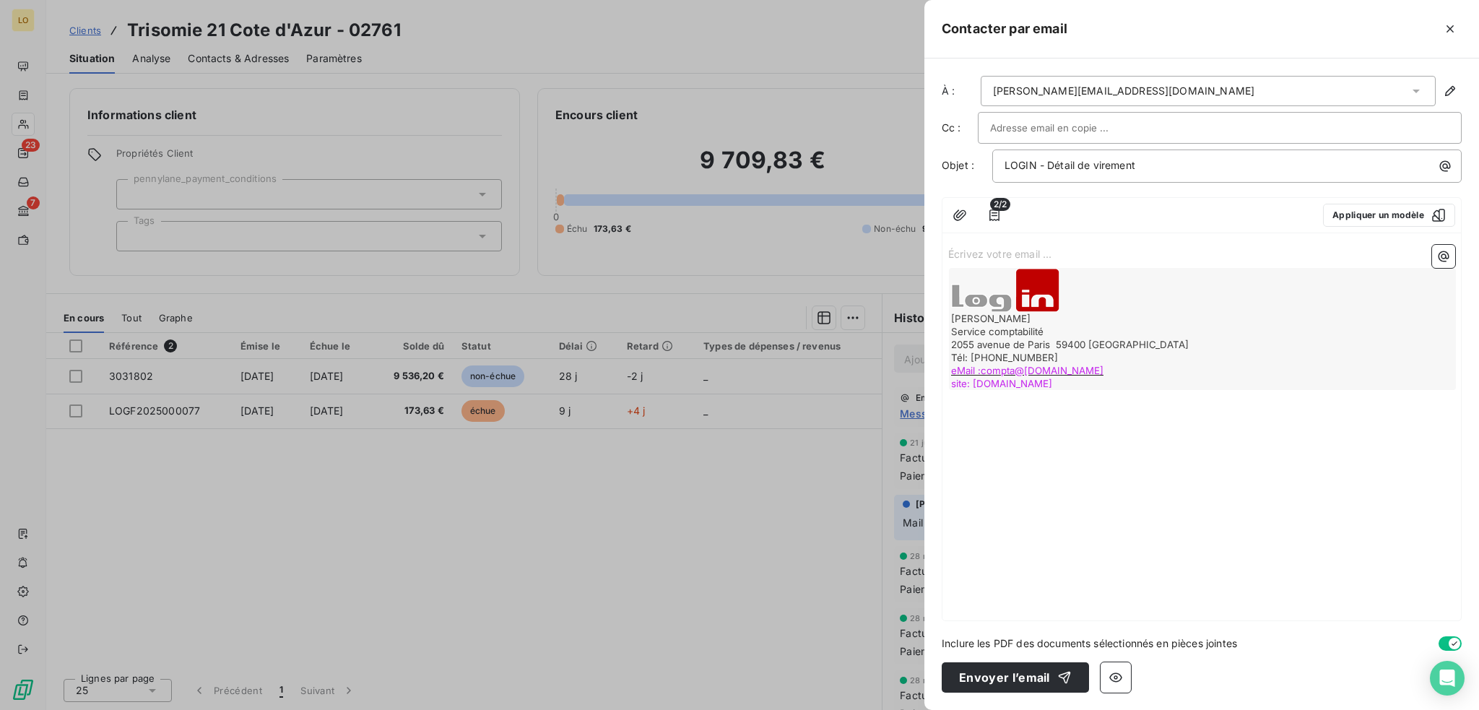
click at [1124, 255] on p "Écrivez votre email ... ﻿" at bounding box center [1201, 253] width 507 height 17
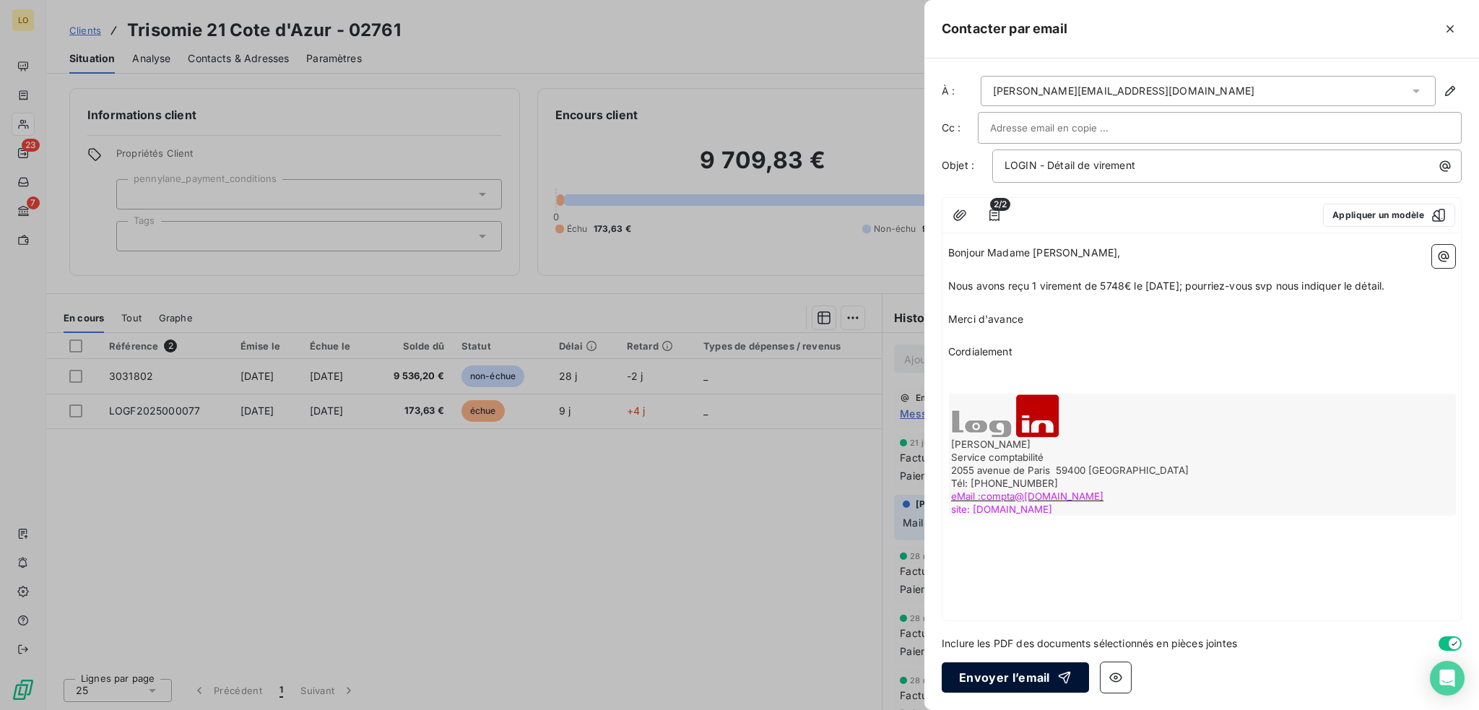
click at [1009, 676] on button "Envoyer l’email" at bounding box center [1015, 677] width 147 height 30
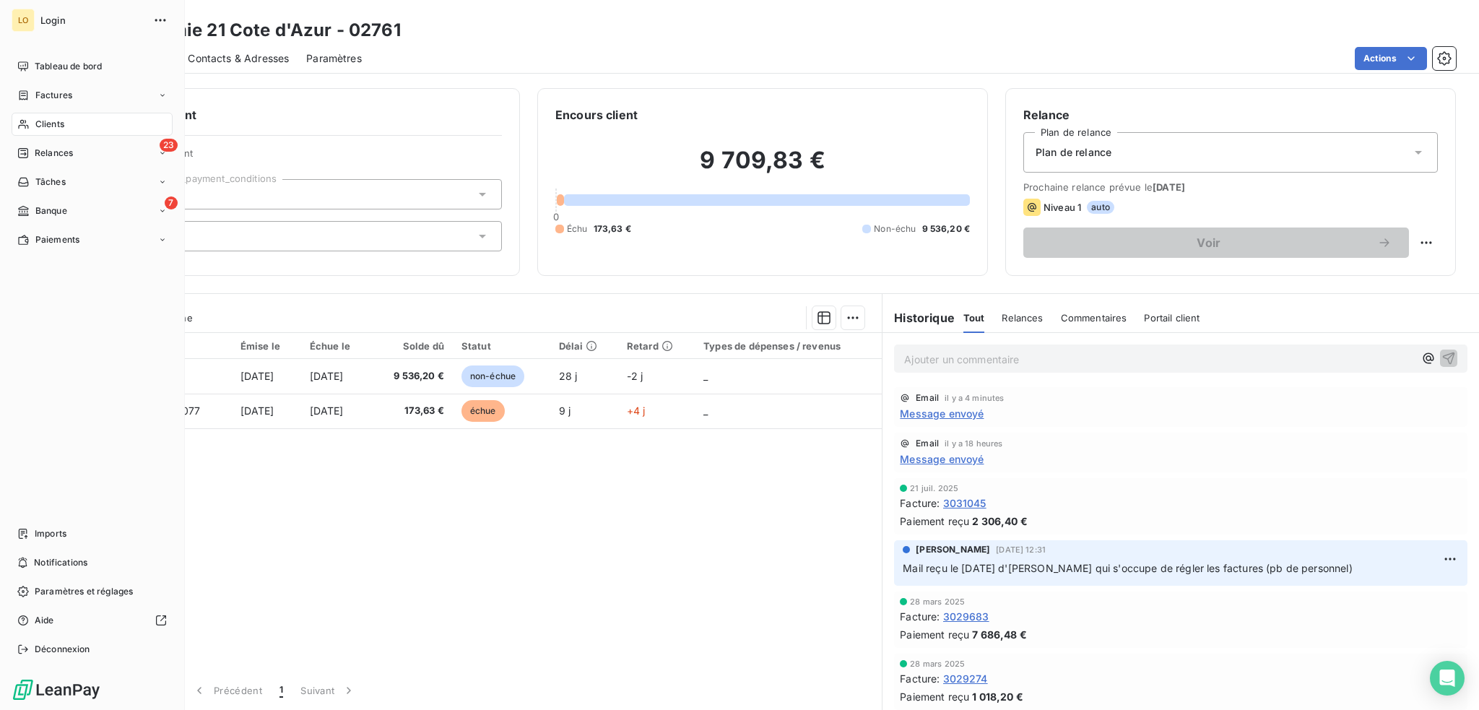
click at [38, 210] on span "Banque" at bounding box center [51, 210] width 32 height 13
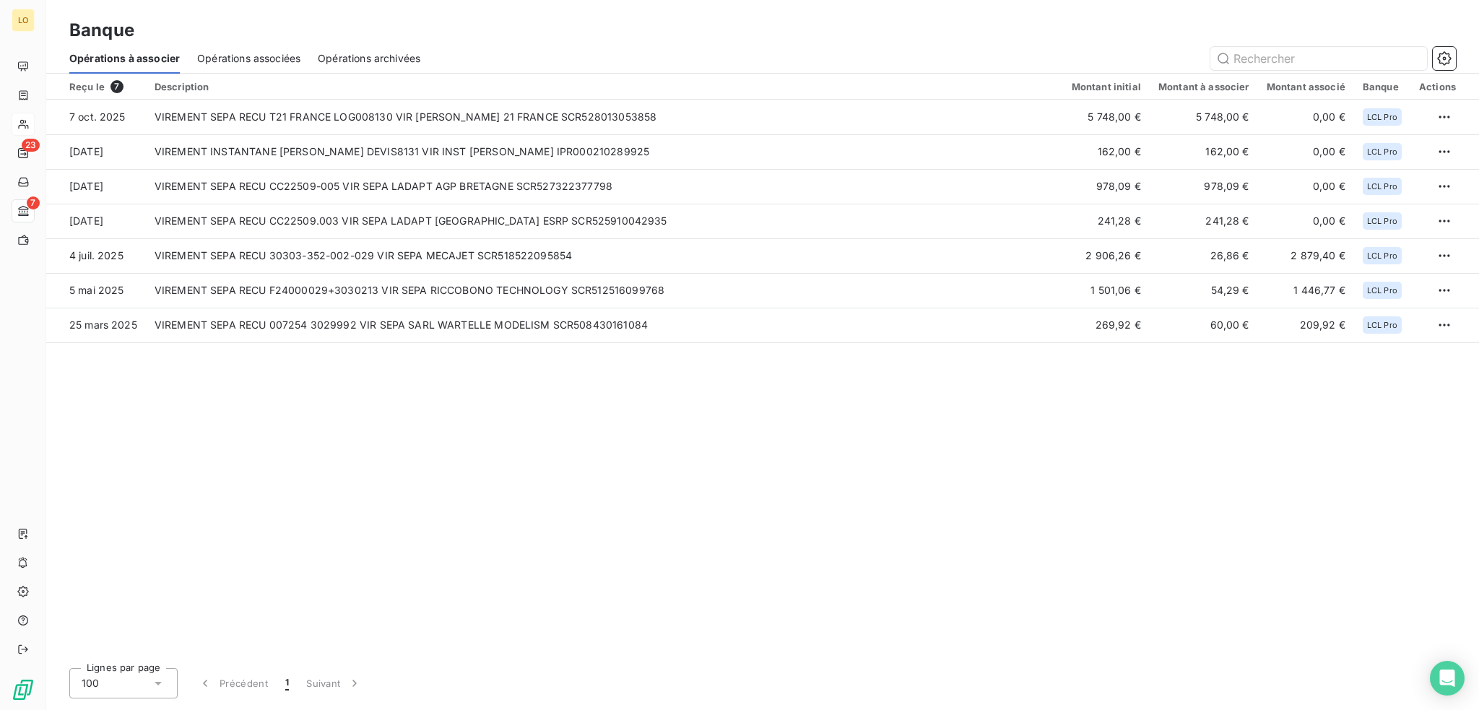
click at [261, 61] on span "Opérations associées" at bounding box center [248, 58] width 103 height 14
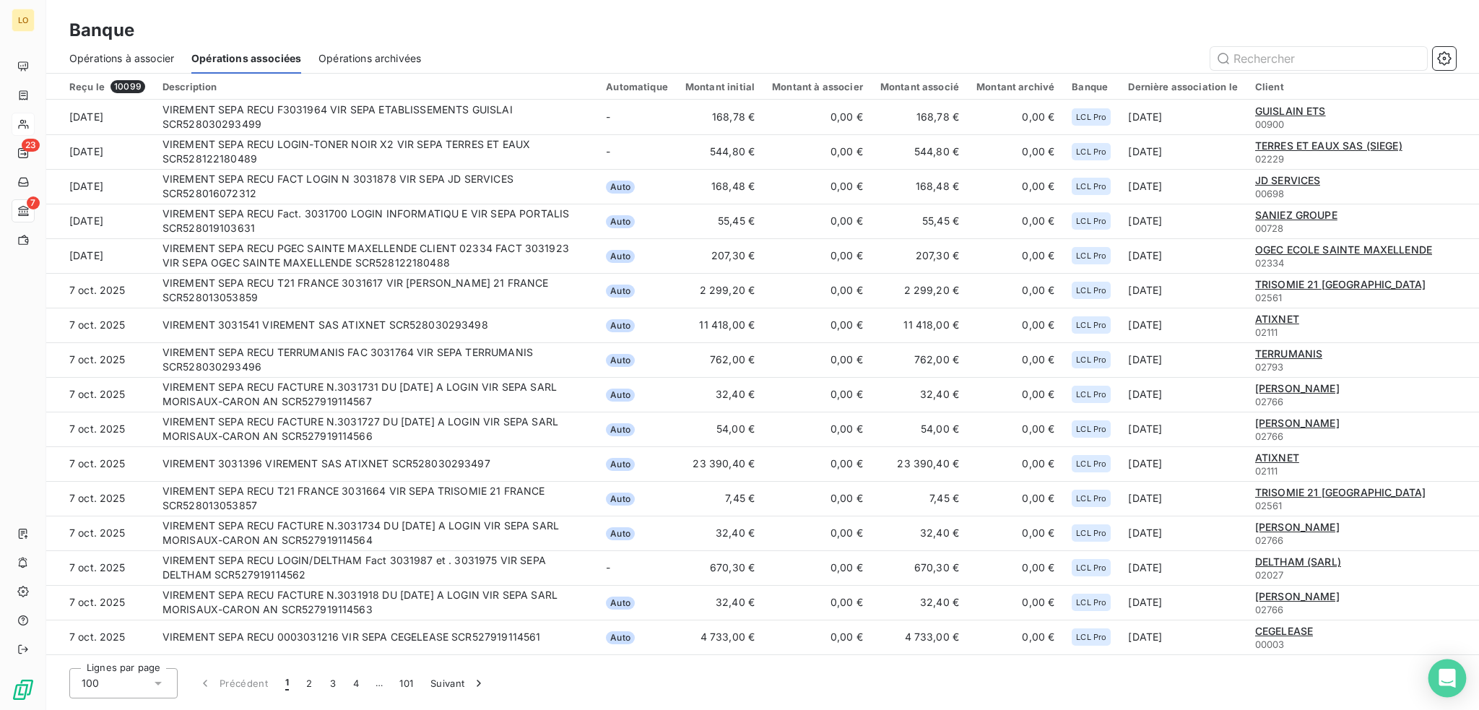
click at [1439, 674] on icon "Open Intercom Messenger" at bounding box center [1447, 678] width 19 height 19
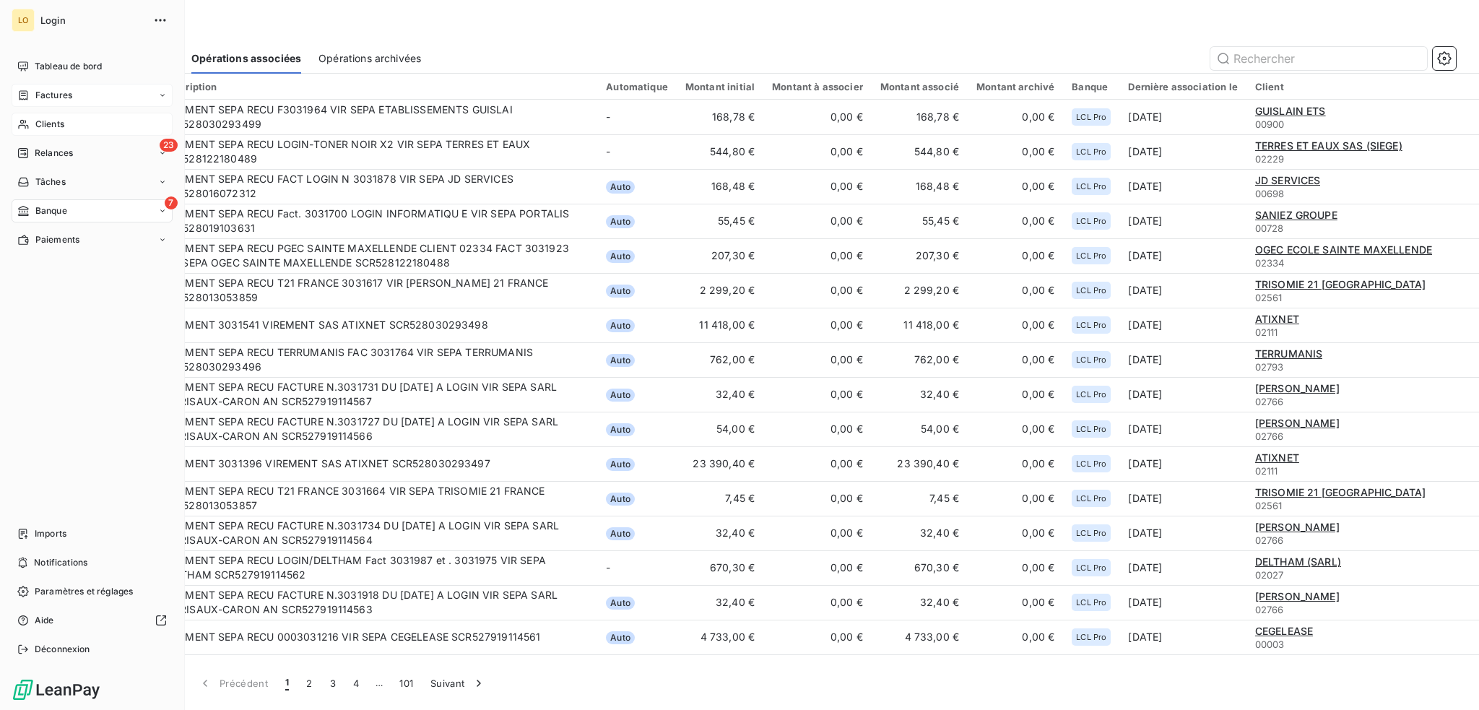
click at [50, 92] on span "Factures" at bounding box center [53, 95] width 37 height 13
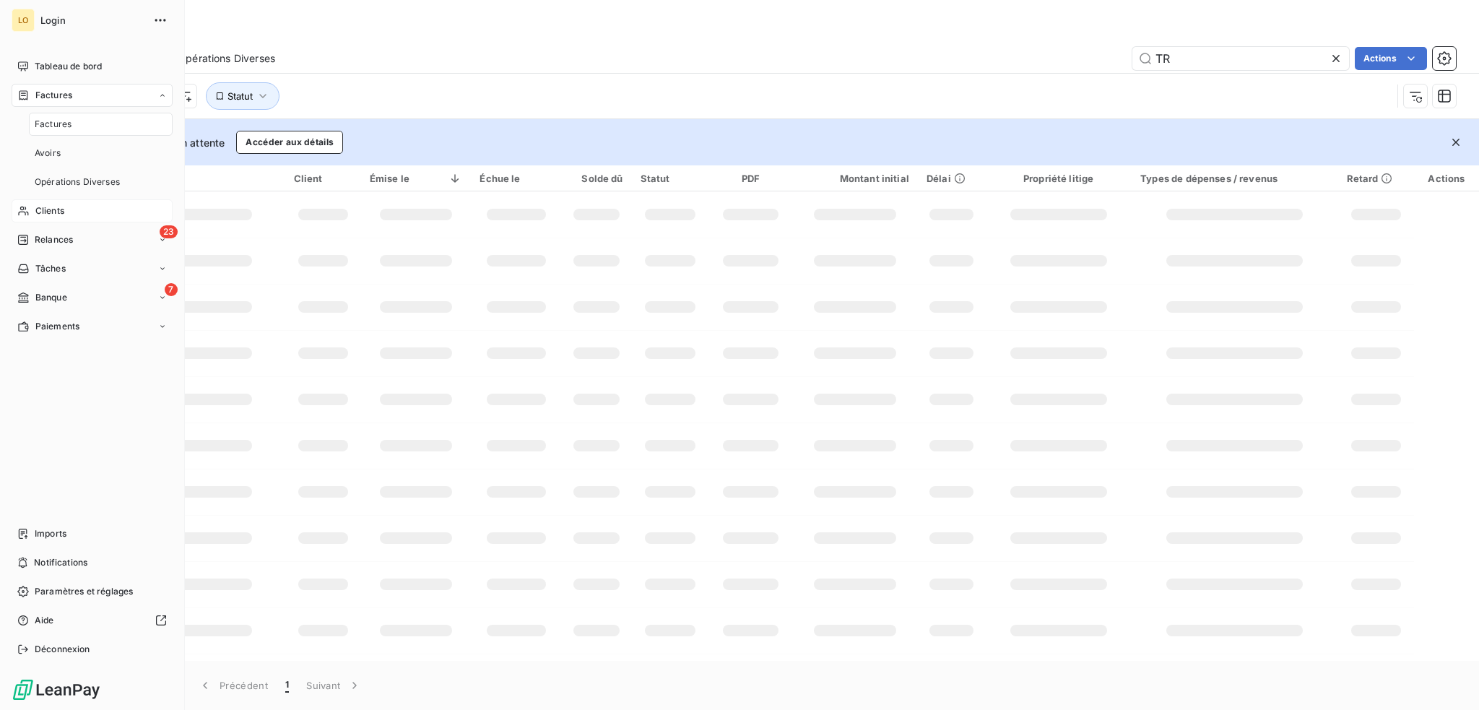
type input "T"
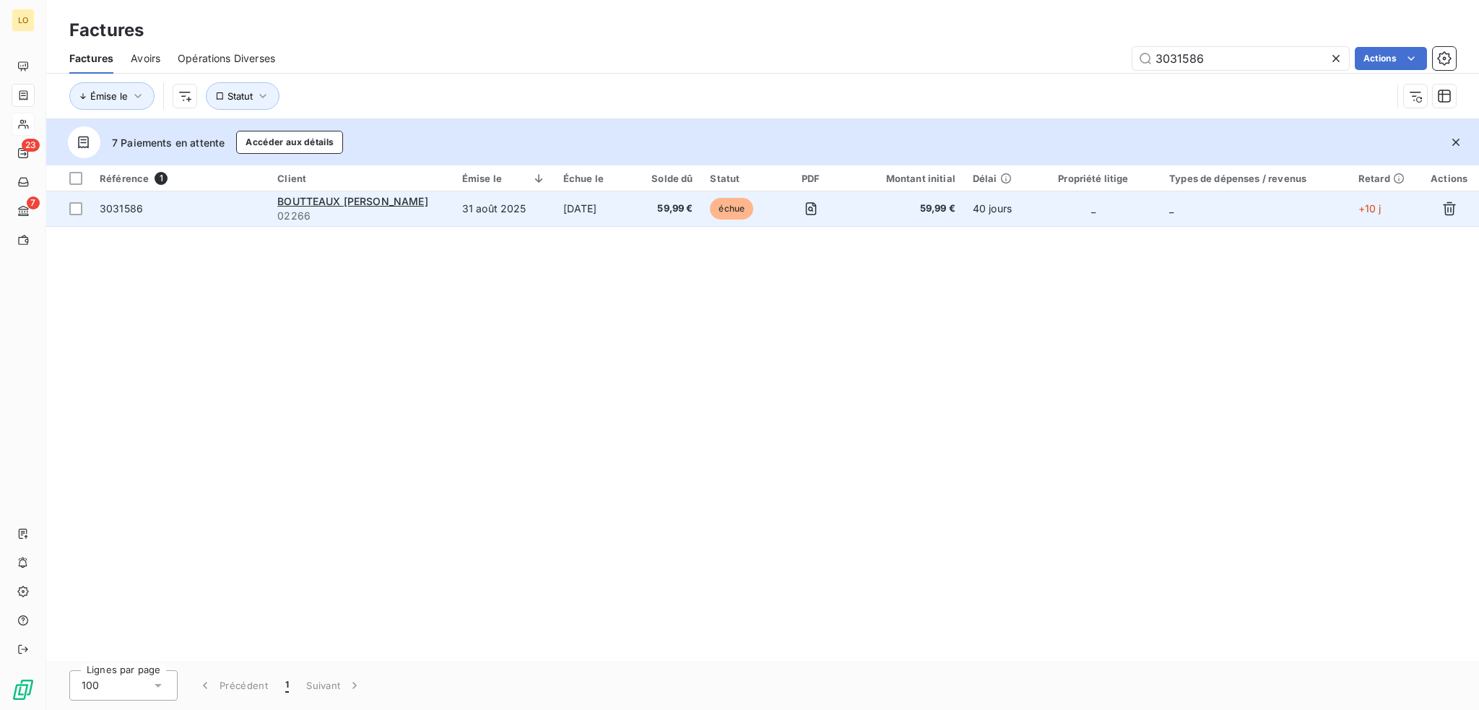
type input "3031586"
click at [229, 202] on span "3031586" at bounding box center [180, 209] width 160 height 14
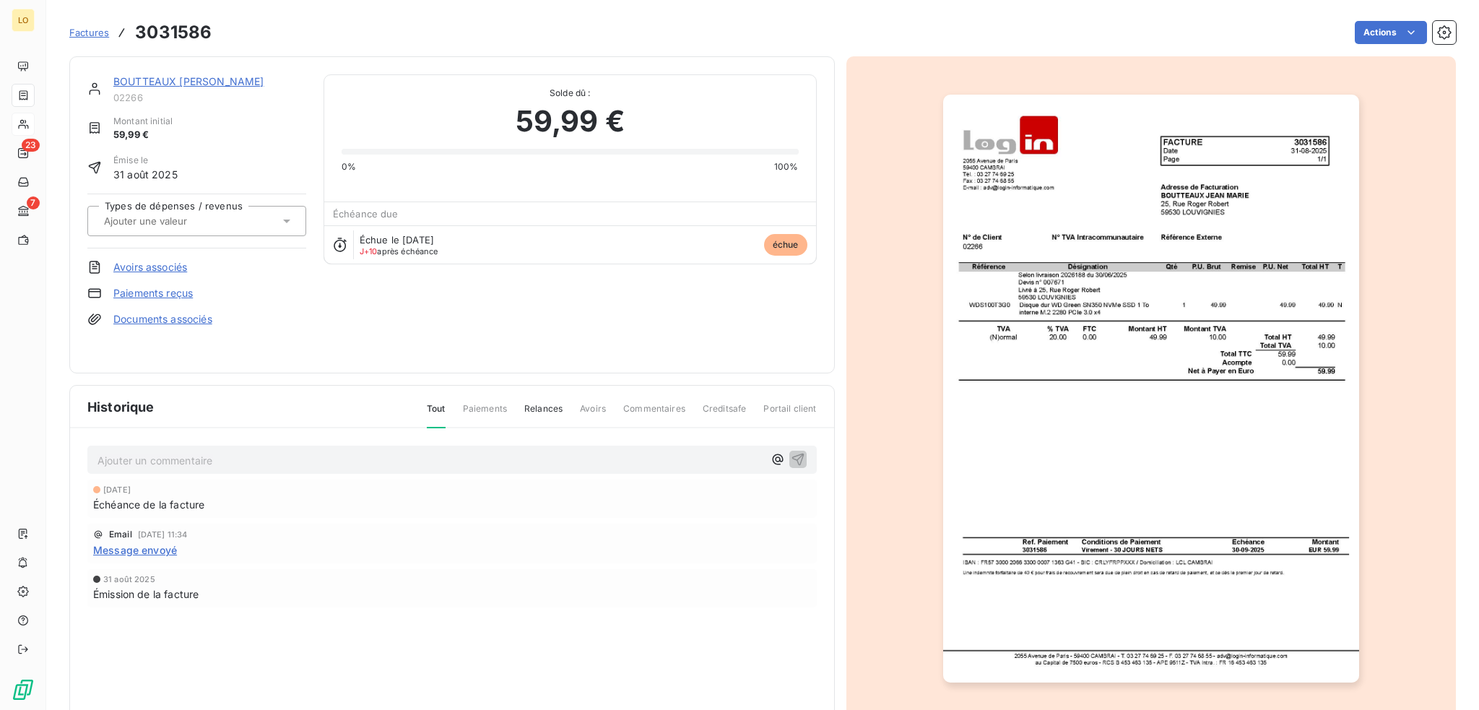
click at [92, 32] on span "Factures" at bounding box center [89, 33] width 40 height 12
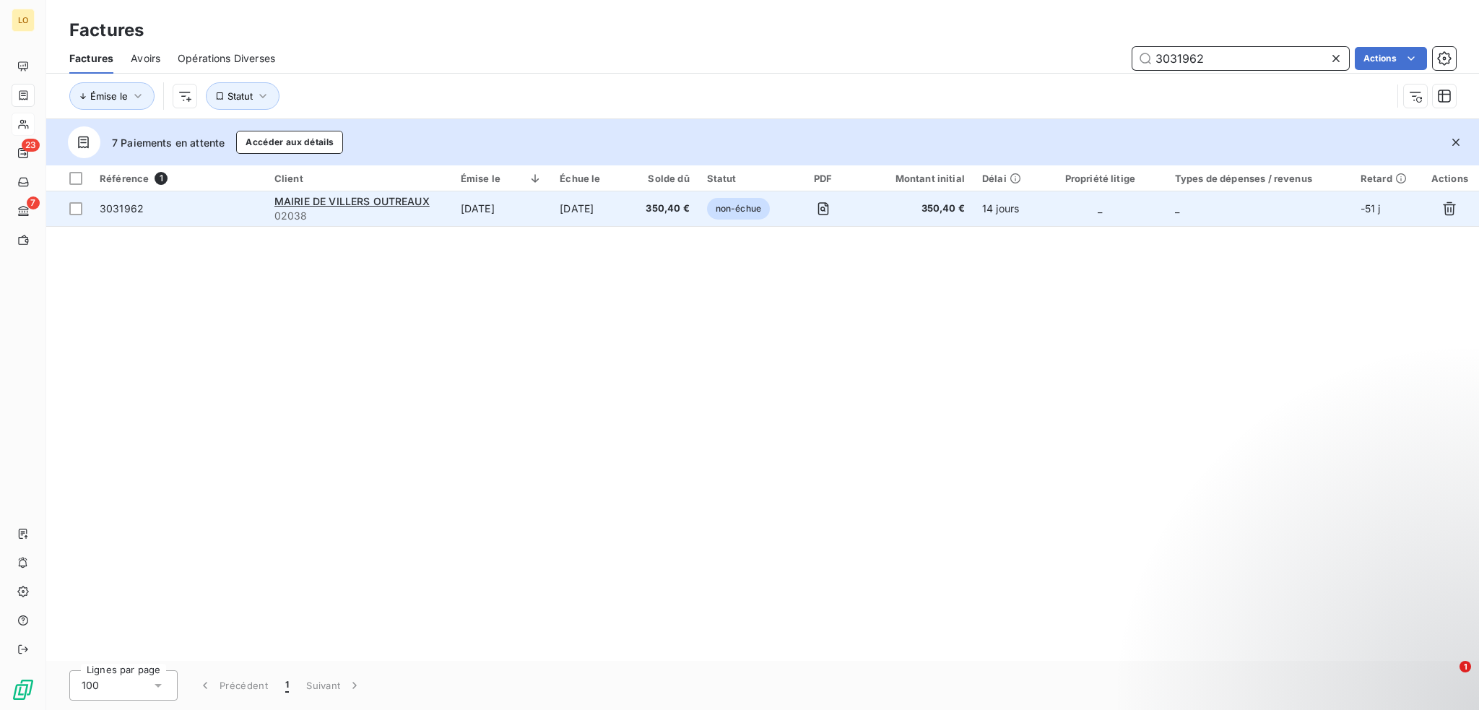
type input "3031962"
click at [210, 205] on span "3031962" at bounding box center [178, 209] width 157 height 14
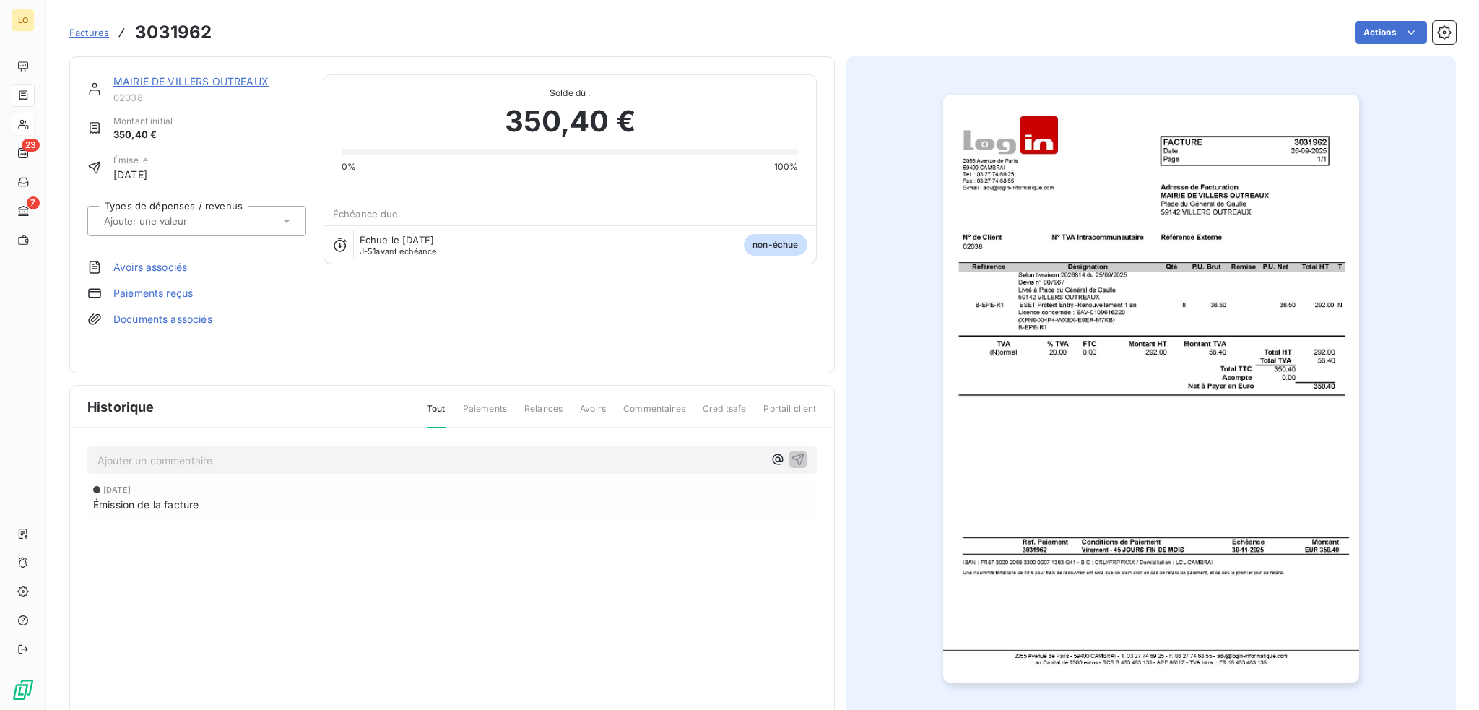
click at [1164, 296] on img "button" at bounding box center [1151, 389] width 416 height 588
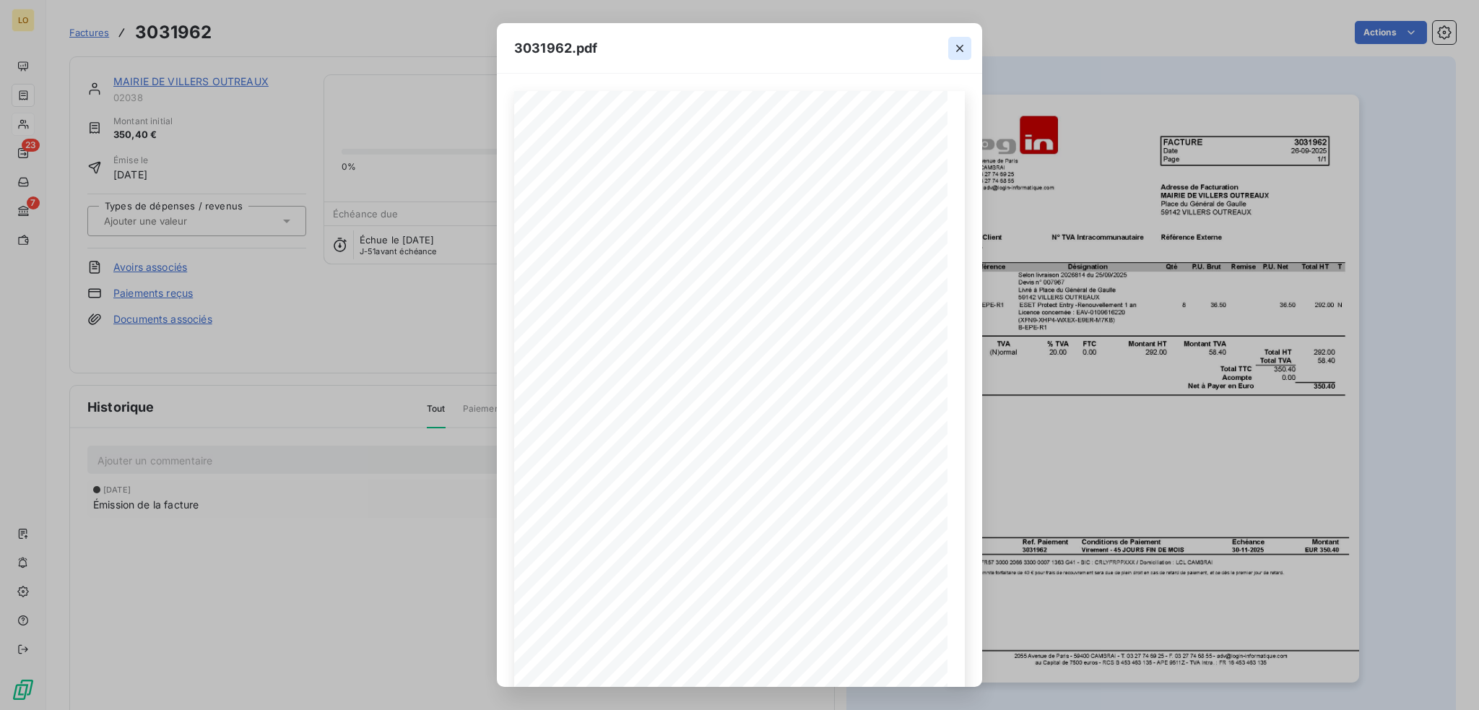
click at [956, 49] on icon "button" at bounding box center [960, 48] width 14 height 14
